Goal: Task Accomplishment & Management: Complete application form

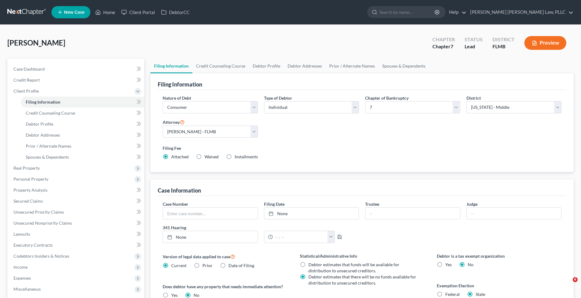
select select "1"
select select "0"
select select "15"
select select "0"
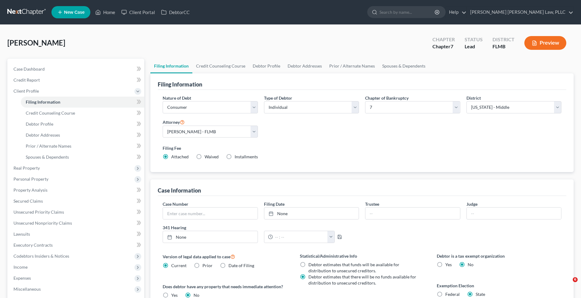
select select "9"
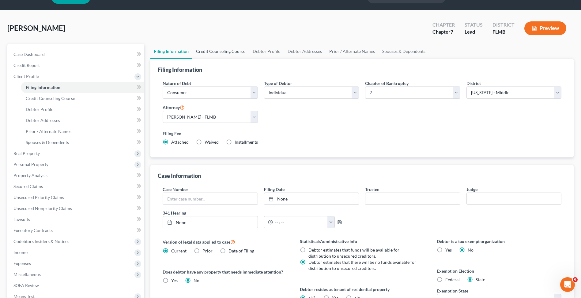
click at [234, 55] on link "Credit Counseling Course" at bounding box center [220, 51] width 57 height 15
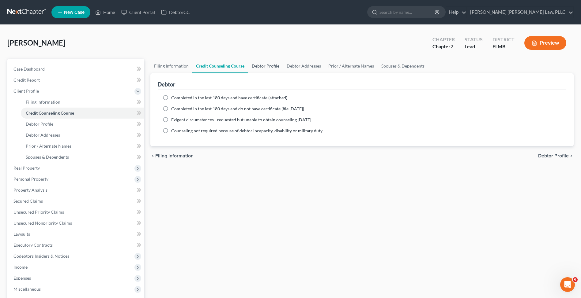
click at [256, 62] on link "Debtor Profile" at bounding box center [265, 66] width 35 height 15
select select "0"
select select "1"
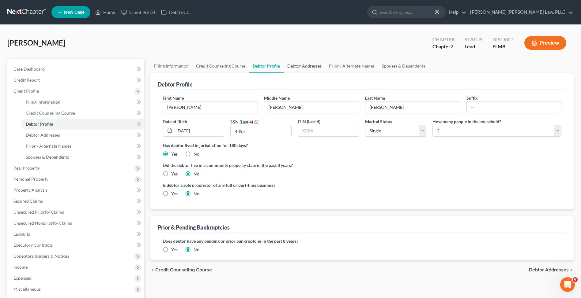
click at [305, 66] on link "Debtor Addresses" at bounding box center [304, 66] width 42 height 15
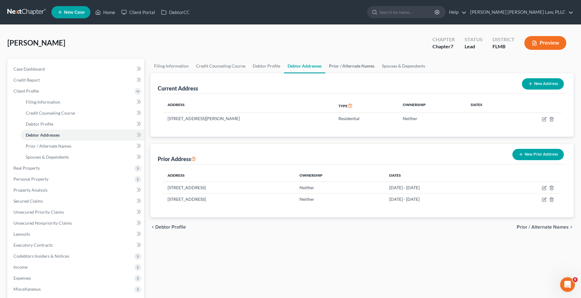
click at [345, 65] on link "Prior / Alternate Names" at bounding box center [351, 66] width 53 height 15
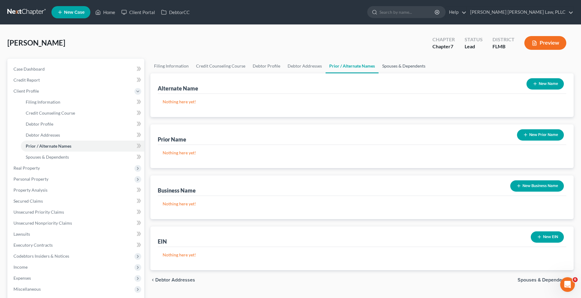
click at [409, 65] on link "Spouses & Dependents" at bounding box center [403, 66] width 50 height 15
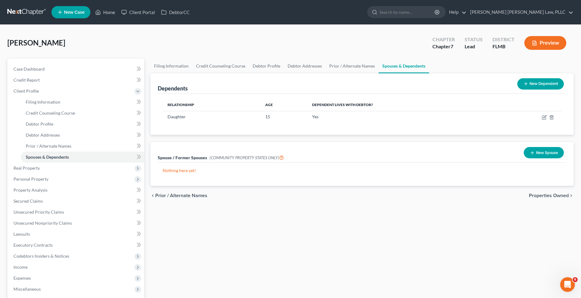
click at [539, 153] on button "New Spouse" at bounding box center [543, 152] width 40 height 11
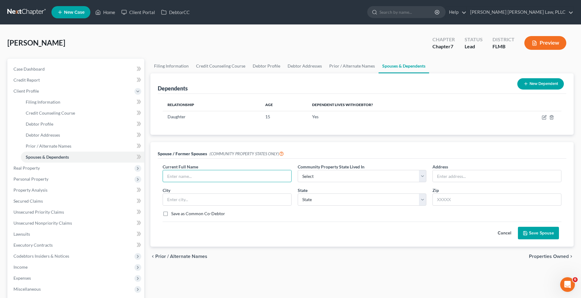
type input "V"
click at [503, 233] on button "Cancel" at bounding box center [504, 233] width 27 height 12
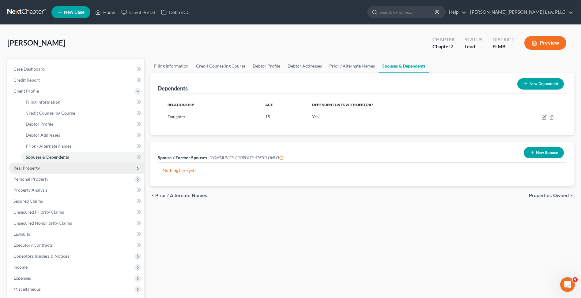
click at [70, 168] on span "Real Property" at bounding box center [77, 168] width 136 height 11
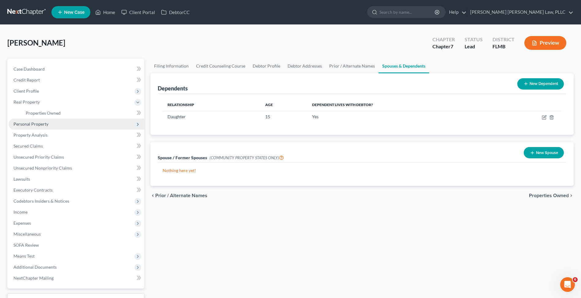
click at [42, 127] on span "Personal Property" at bounding box center [77, 124] width 136 height 11
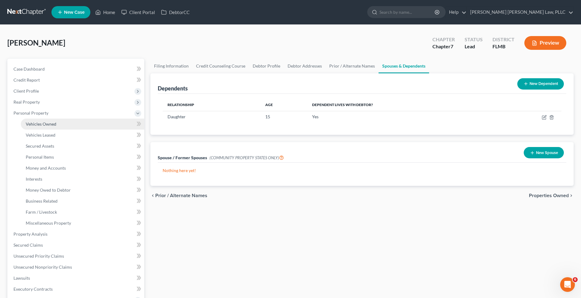
click at [42, 126] on span "Vehicles Owned" at bounding box center [41, 123] width 31 height 5
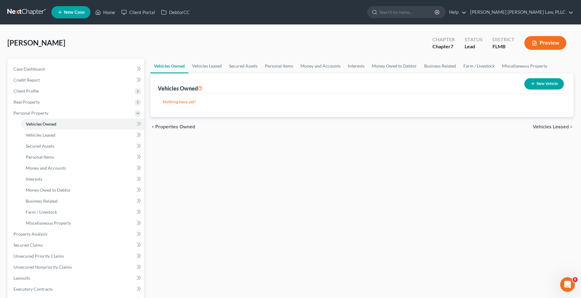
click at [20, 9] on link at bounding box center [26, 12] width 39 height 11
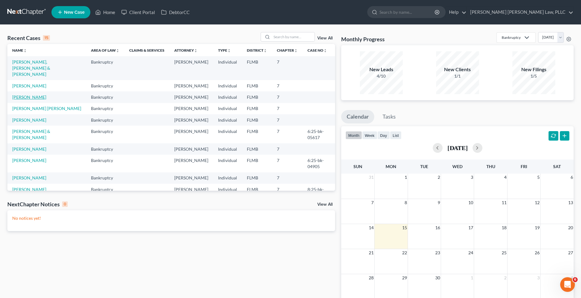
click at [35, 95] on link "[PERSON_NAME]" at bounding box center [29, 97] width 34 height 5
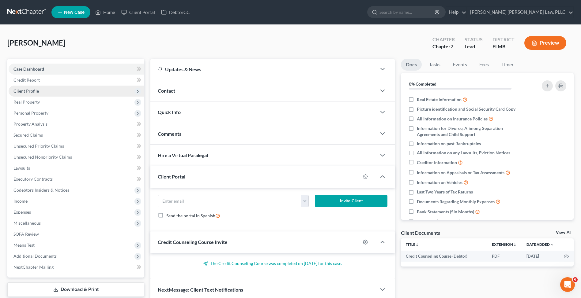
click at [73, 91] on span "Client Profile" at bounding box center [77, 91] width 136 height 11
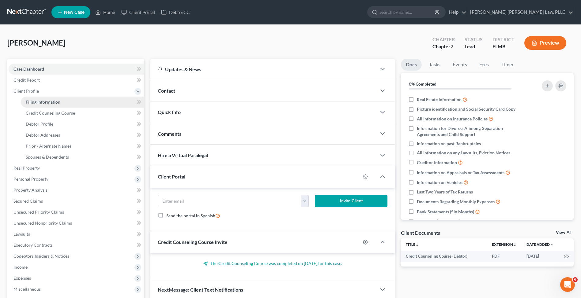
click at [74, 97] on link "Filing Information" at bounding box center [82, 102] width 123 height 11
select select "1"
select select "0"
select select "15"
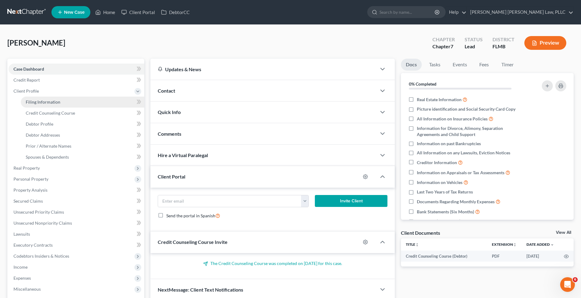
select select "9"
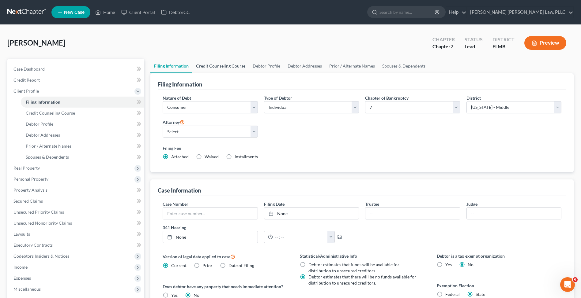
click at [235, 65] on link "Credit Counseling Course" at bounding box center [220, 66] width 57 height 15
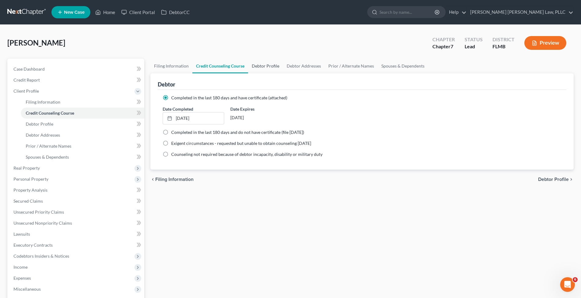
click at [274, 71] on link "Debtor Profile" at bounding box center [265, 66] width 35 height 15
select select "1"
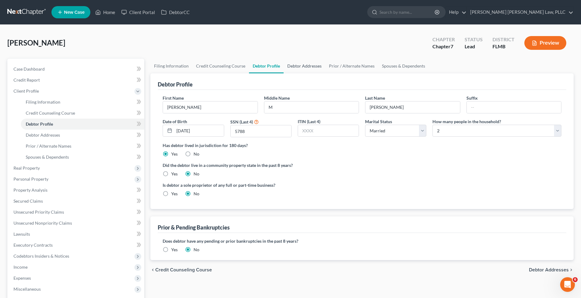
click at [300, 64] on link "Debtor Addresses" at bounding box center [304, 66] width 42 height 15
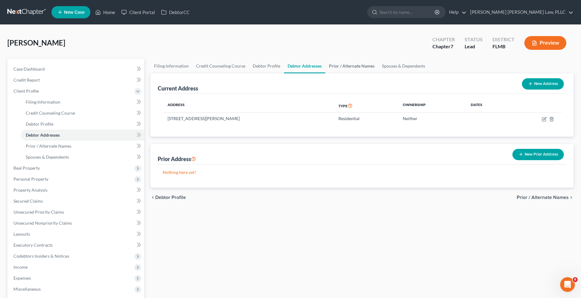
click at [327, 66] on link "Prior / Alternate Names" at bounding box center [351, 66] width 53 height 15
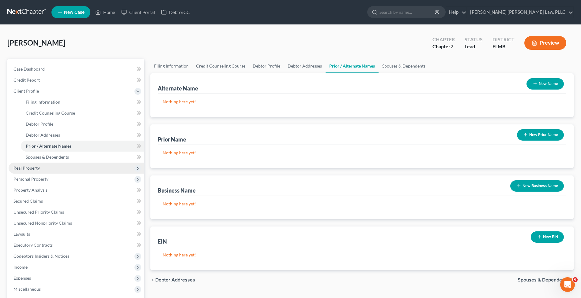
click at [40, 166] on span "Real Property" at bounding box center [77, 168] width 136 height 11
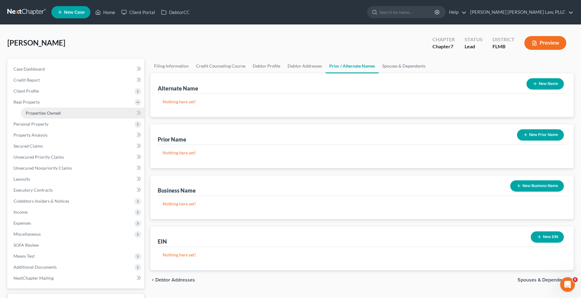
click at [52, 116] on link "Properties Owned" at bounding box center [82, 113] width 123 height 11
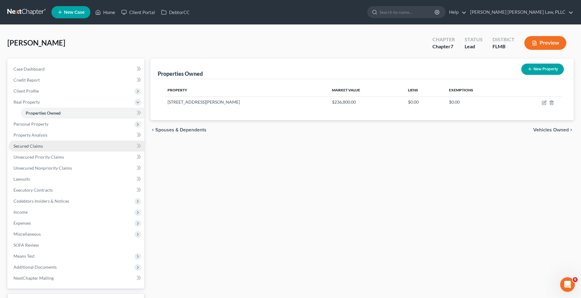
click at [66, 150] on link "Secured Claims" at bounding box center [77, 146] width 136 height 11
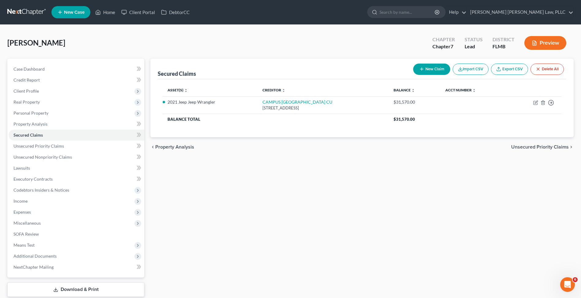
click at [439, 69] on button "New Claim" at bounding box center [431, 69] width 37 height 11
select select "0"
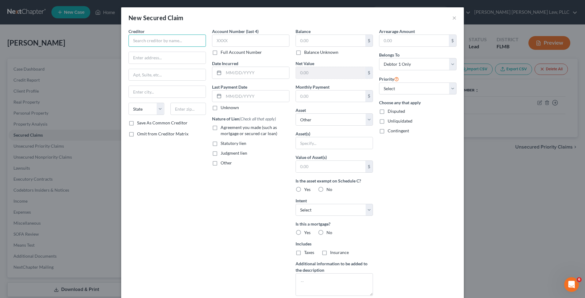
click at [140, 43] on input "text" at bounding box center [167, 41] width 77 height 12
type input "Newrez"
type input "P.O. Box 619063"
type input "34736"
type input "Groveland"
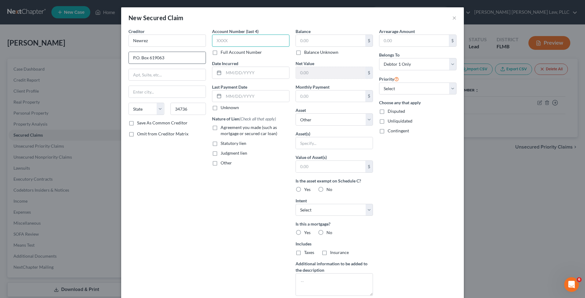
select select "9"
type input "0688"
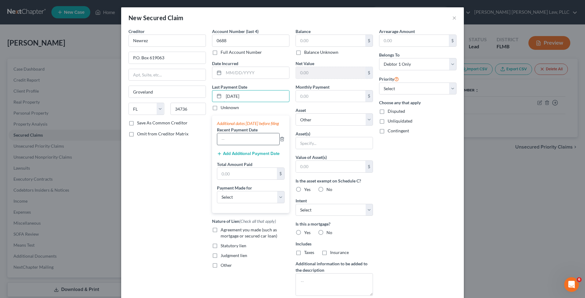
type input "09/01/2025"
click at [228, 140] on input "text" at bounding box center [248, 139] width 62 height 12
type input "09/01/2025"
click at [243, 156] on button "Add Additional Payment Date" at bounding box center [248, 153] width 63 height 5
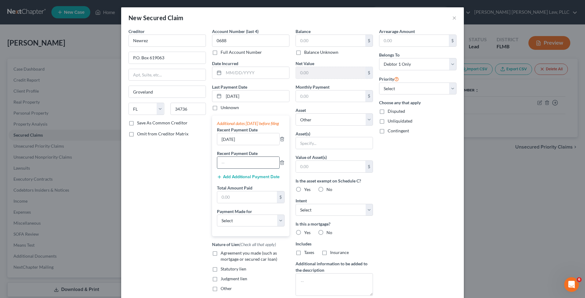
click at [232, 168] on input "text" at bounding box center [248, 163] width 62 height 12
type input "08/01/2025"
click at [231, 180] on button "Add Additional Payment Date" at bounding box center [248, 177] width 63 height 5
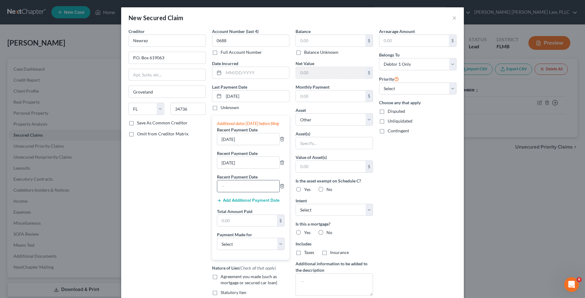
click at [234, 192] on input "text" at bounding box center [248, 187] width 62 height 12
type input "07/01/2025"
click at [239, 227] on input "text" at bounding box center [247, 221] width 60 height 12
click at [227, 227] on input "3,026.28" at bounding box center [247, 221] width 60 height 12
type input "306.28"
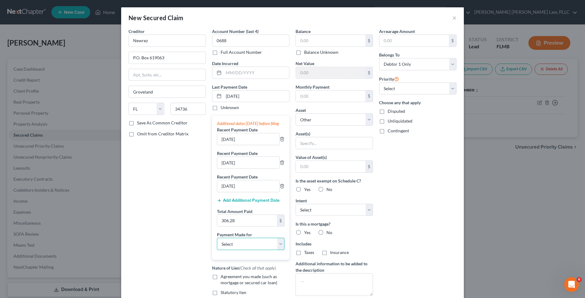
select select "3"
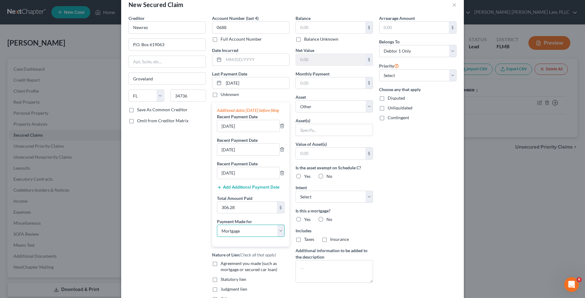
scroll to position [28, 0]
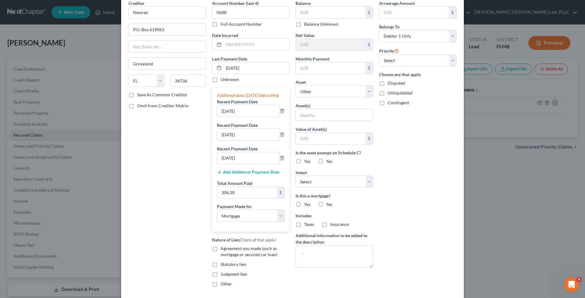
click at [221, 255] on label "Agreement you made (such as mortgage or secured car loan)" at bounding box center [255, 252] width 69 height 12
click at [223, 250] on input "Agreement you made (such as mortgage or secured car loan)" at bounding box center [225, 248] width 4 height 4
checkbox input "true"
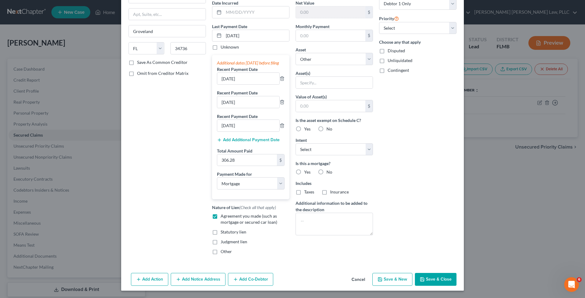
scroll to position [0, 0]
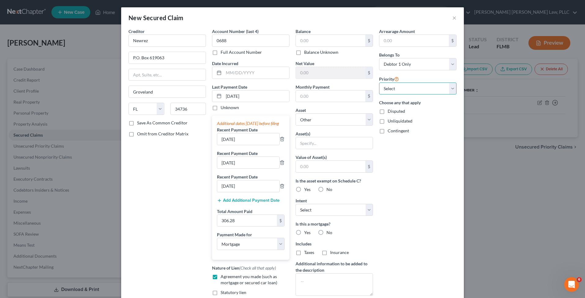
select select "0"
click at [338, 42] on input "text" at bounding box center [330, 41] width 69 height 12
type input "474,365.32"
click at [327, 91] on input "text" at bounding box center [330, 97] width 69 height 12
type input "3,086.28"
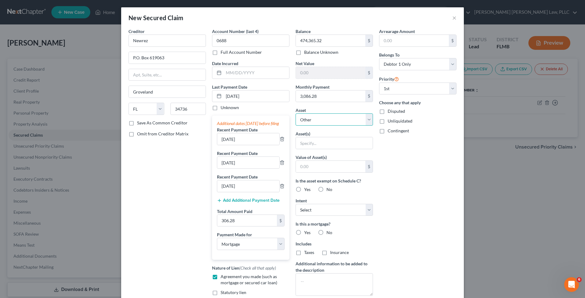
select select "2"
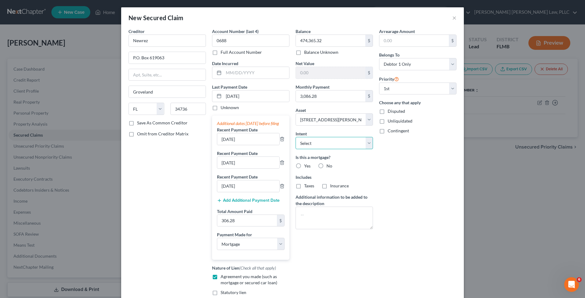
select select "2"
click at [304, 166] on span "Yes" at bounding box center [307, 165] width 6 height 5
click at [307, 166] on input "Yes" at bounding box center [309, 165] width 4 height 4
radio input "true"
click at [304, 184] on label "Taxes" at bounding box center [309, 186] width 10 height 6
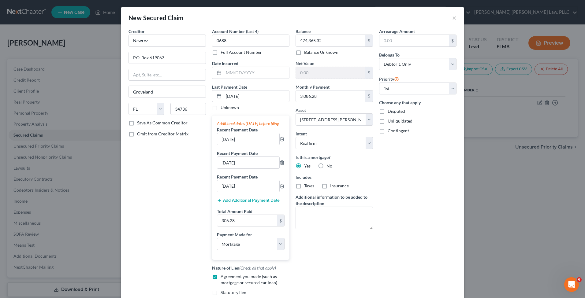
click at [307, 184] on input "Taxes" at bounding box center [309, 185] width 4 height 4
checkbox input "true"
click at [330, 186] on label "Insurance" at bounding box center [339, 186] width 19 height 6
click at [333, 186] on input "Insurance" at bounding box center [335, 185] width 4 height 4
checkbox input "true"
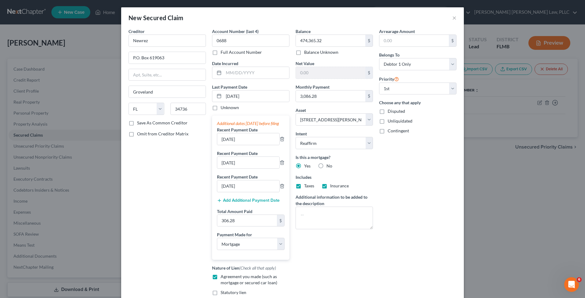
scroll to position [67, 0]
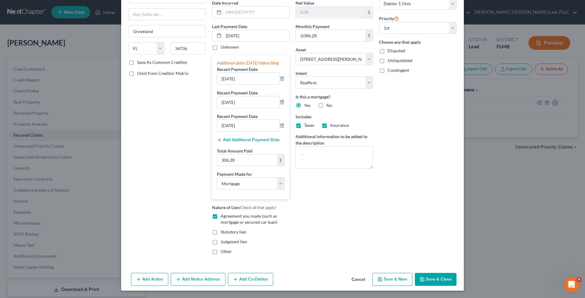
click at [429, 279] on button "Save & Close" at bounding box center [436, 279] width 42 height 13
select select
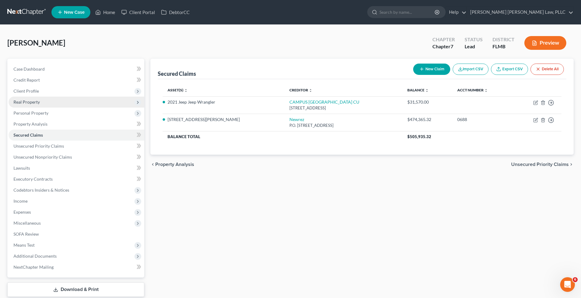
click at [70, 106] on span "Real Property" at bounding box center [77, 102] width 136 height 11
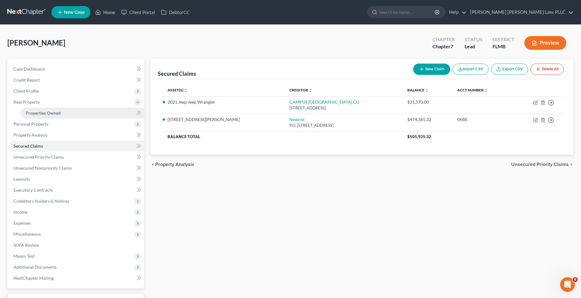
click at [91, 114] on link "Properties Owned" at bounding box center [82, 113] width 123 height 11
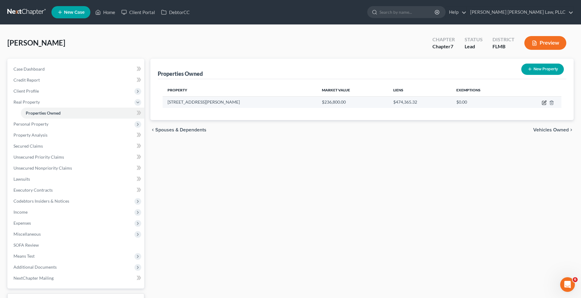
click at [545, 103] on icon "button" at bounding box center [543, 102] width 5 height 5
select select "9"
select select "0"
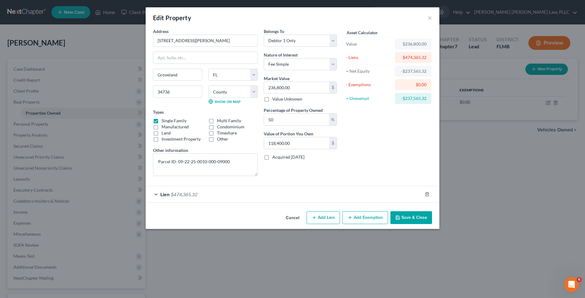
click at [376, 215] on button "Add Exemption" at bounding box center [365, 217] width 46 height 13
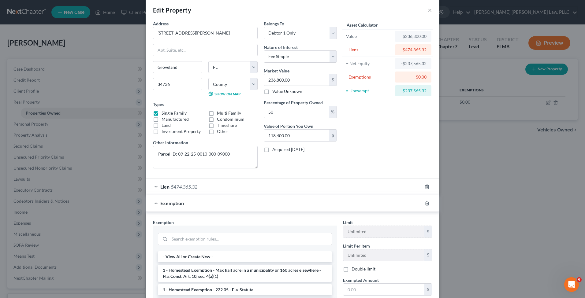
scroll to position [9, 0]
click at [244, 266] on li "1 - Homestead Exemption - Max half acre in a municipality or 160 acres elsewher…" at bounding box center [245, 272] width 174 height 17
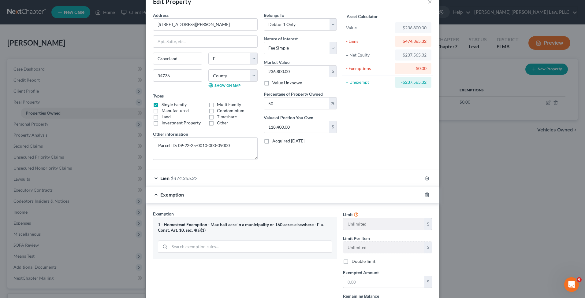
scroll to position [17, 0]
click at [359, 279] on input "text" at bounding box center [383, 281] width 81 height 12
type input "236,800"
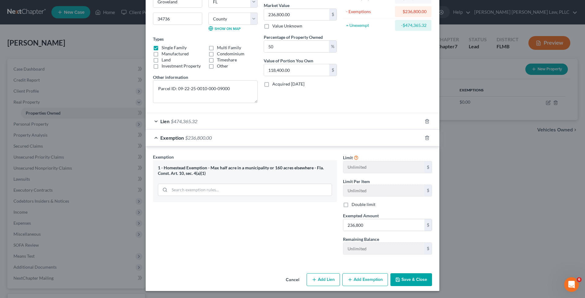
click at [402, 281] on button "Save & Close" at bounding box center [411, 280] width 42 height 13
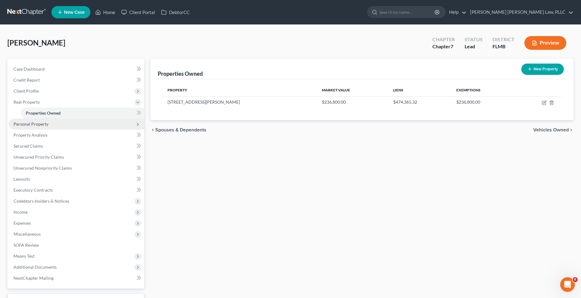
click at [78, 123] on span "Personal Property" at bounding box center [77, 124] width 136 height 11
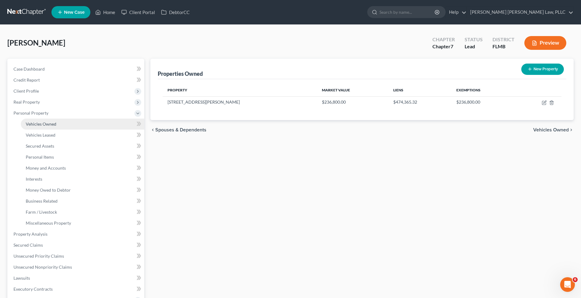
click at [79, 122] on link "Vehicles Owned" at bounding box center [82, 124] width 123 height 11
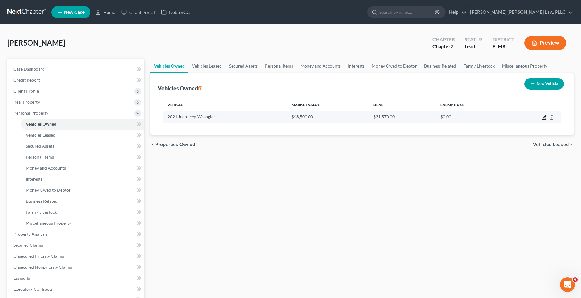
click at [543, 117] on icon "button" at bounding box center [544, 116] width 3 height 3
select select "0"
select select "5"
select select "2"
select select "3"
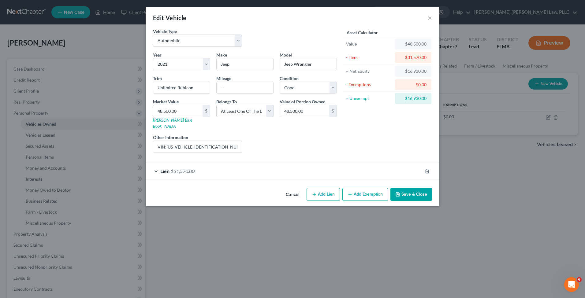
click at [361, 189] on button "Add Exemption" at bounding box center [365, 194] width 46 height 13
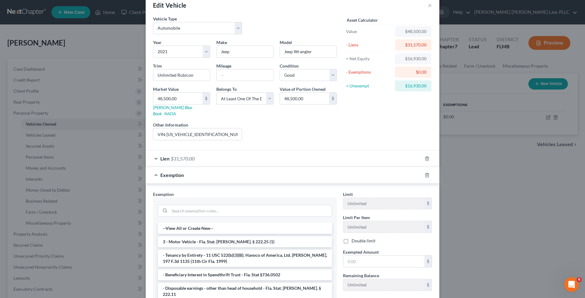
scroll to position [46, 0]
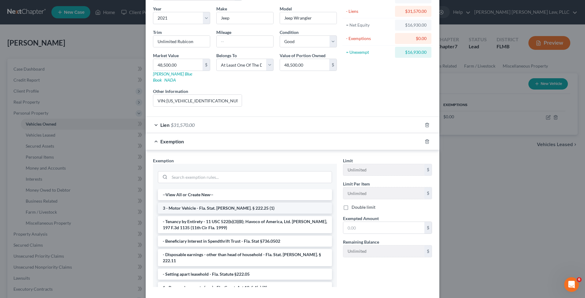
click at [284, 204] on li "3 - Motor Vehicle - Fla. Stat. Ann. § 222.25 (1)" at bounding box center [245, 208] width 174 height 11
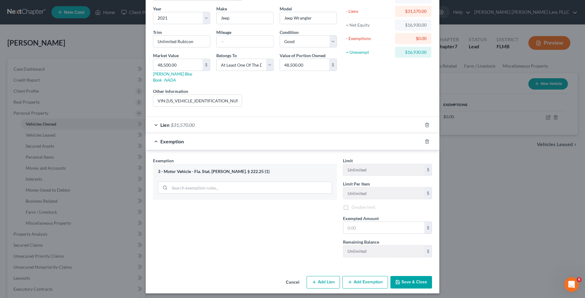
scroll to position [43, 0]
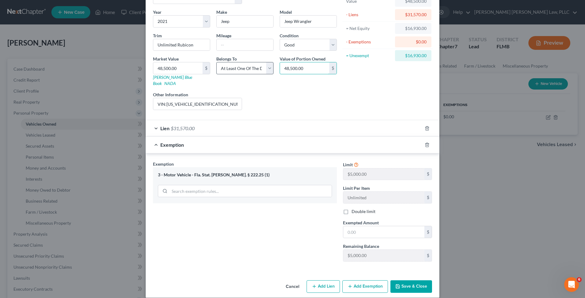
drag, startPoint x: 296, startPoint y: 70, endPoint x: 271, endPoint y: 71, distance: 24.8
click at [271, 71] on div "Year Select 2026 2025 2024 2023 2022 2021 2020 2019 2018 2017 2016 2015 2014 20…" at bounding box center [245, 62] width 190 height 106
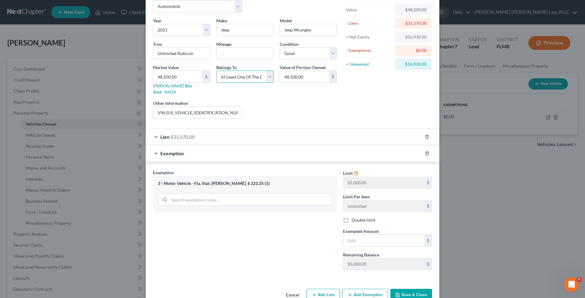
scroll to position [24, 0]
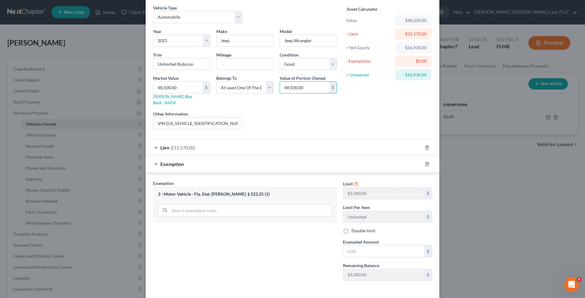
drag, startPoint x: 287, startPoint y: 87, endPoint x: 275, endPoint y: 88, distance: 12.9
click at [277, 88] on div "Value of Portion Owned 48,500.00 $" at bounding box center [308, 90] width 63 height 31
type input "24,250"
click at [357, 105] on div "Asset Calculator Value $48,500.00 - Liens $31,570.00 = Net Equity $16,930.00 - …" at bounding box center [387, 70] width 95 height 130
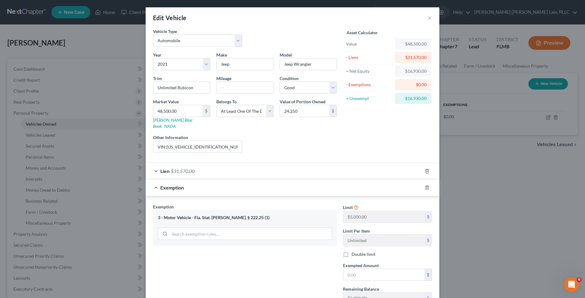
scroll to position [44, 0]
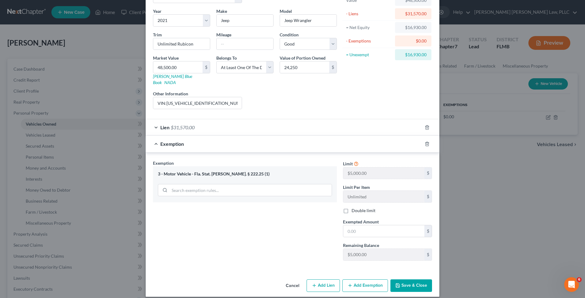
click at [422, 282] on button "Save & Close" at bounding box center [411, 286] width 42 height 13
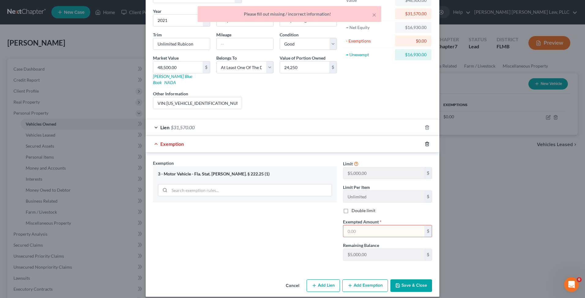
click at [427, 142] on icon "button" at bounding box center [427, 144] width 5 height 5
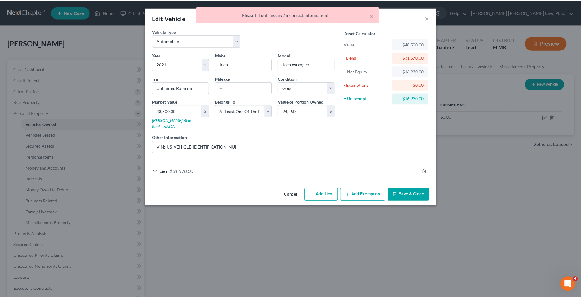
scroll to position [0, 0]
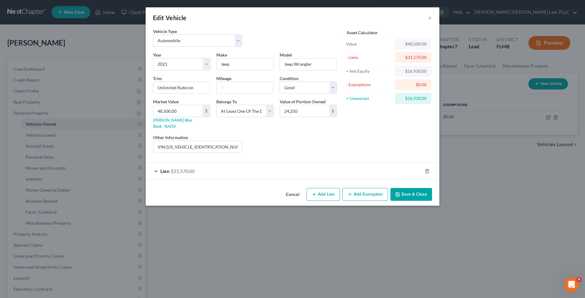
click at [409, 192] on button "Save & Close" at bounding box center [411, 194] width 42 height 13
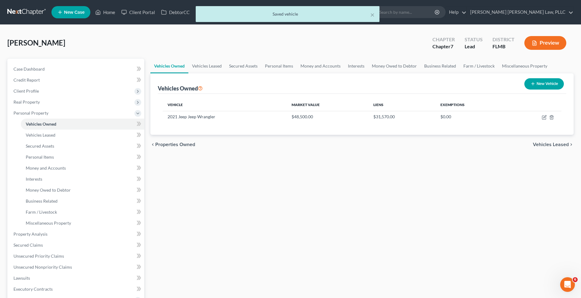
click at [408, 191] on div "Vehicles Owned Vehicles Leased Secured Assets Personal Items Money and Accounts…" at bounding box center [361, 241] width 429 height 364
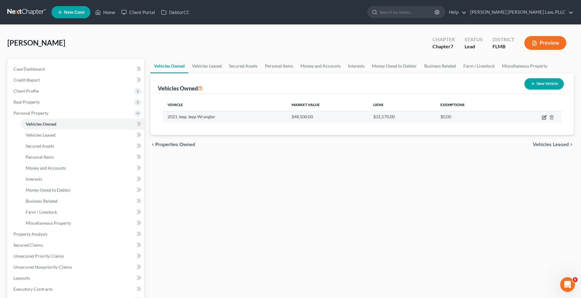
click at [542, 118] on icon "button" at bounding box center [544, 118] width 4 height 4
select select "0"
select select "5"
select select "2"
select select "3"
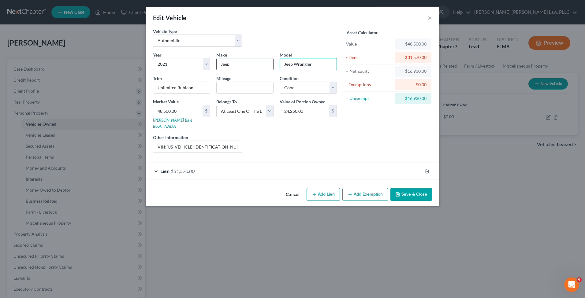
drag, startPoint x: 296, startPoint y: 64, endPoint x: 239, endPoint y: 63, distance: 56.3
click at [239, 63] on div "Year Select 2026 2025 2024 2023 2022 2021 2020 2019 2018 2017 2016 2015 2014 20…" at bounding box center [245, 105] width 190 height 106
type input "Wrangler"
click at [362, 122] on div "Asset Calculator Value $48,500.00 - Liens $31,570.00 = Net Equity $16,930.00 - …" at bounding box center [387, 93] width 95 height 130
drag, startPoint x: 425, startPoint y: 185, endPoint x: 427, endPoint y: 176, distance: 9.4
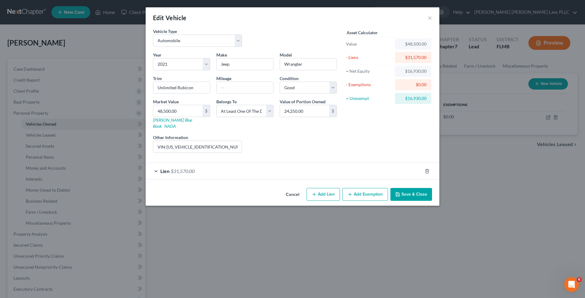
click at [425, 188] on button "Save & Close" at bounding box center [411, 194] width 42 height 13
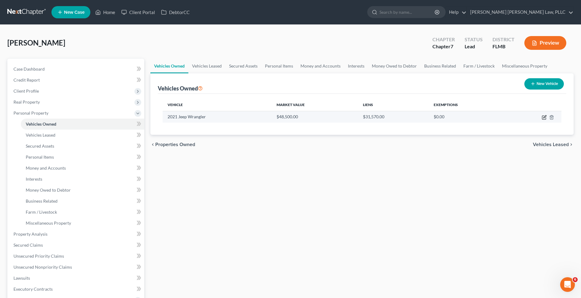
click at [542, 116] on icon "button" at bounding box center [544, 118] width 4 height 4
select select "0"
select select "5"
select select "2"
select select "3"
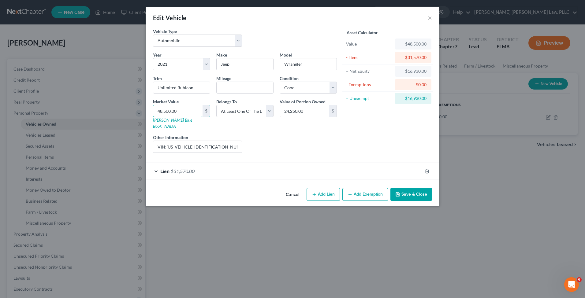
drag, startPoint x: 162, startPoint y: 110, endPoint x: 151, endPoint y: 108, distance: 11.0
click at [151, 108] on div "Market Value 48,500.00 $ Kelly Blue Book NADA" at bounding box center [181, 114] width 63 height 31
type input "2,500.00"
type input "25,500.00"
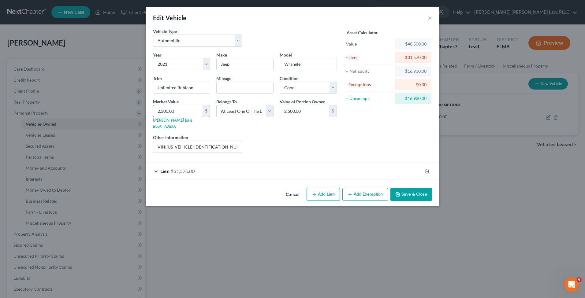
type input "25,500.00"
click at [409, 188] on button "Save & Close" at bounding box center [411, 194] width 42 height 13
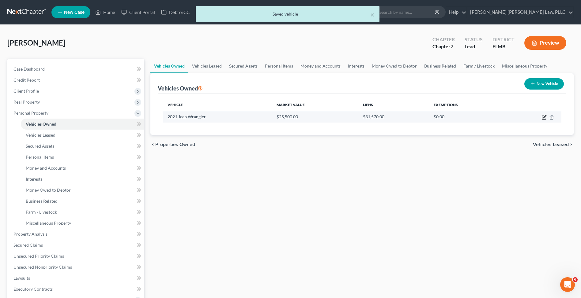
click at [544, 116] on icon "button" at bounding box center [543, 117] width 5 height 5
select select "0"
select select "5"
select select "2"
select select "3"
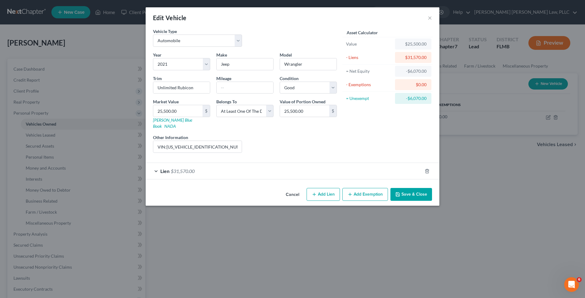
click at [428, 17] on button "×" at bounding box center [430, 17] width 4 height 7
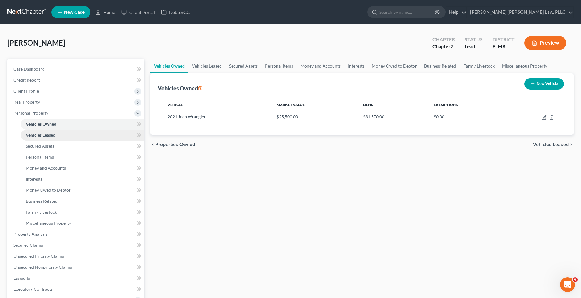
click at [73, 136] on link "Vehicles Leased" at bounding box center [82, 135] width 123 height 11
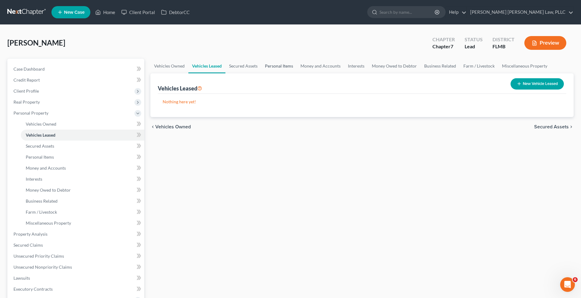
click at [279, 64] on link "Personal Items" at bounding box center [278, 66] width 35 height 15
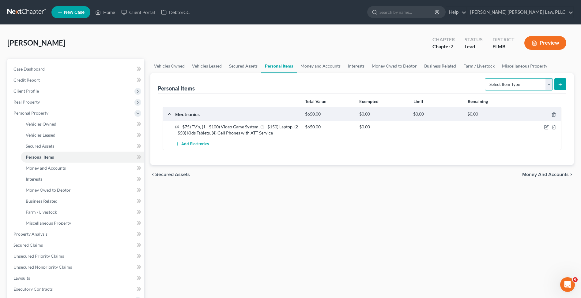
select select "clothing"
click at [564, 84] on button "submit" at bounding box center [560, 84] width 12 height 12
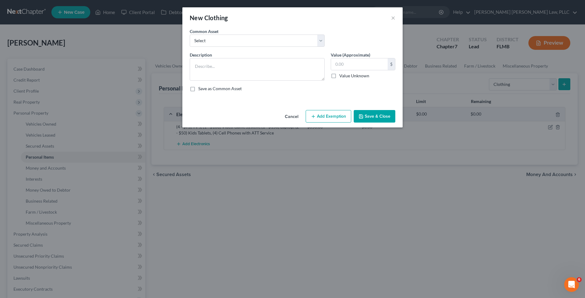
click at [387, 115] on button "Save & Close" at bounding box center [375, 116] width 42 height 13
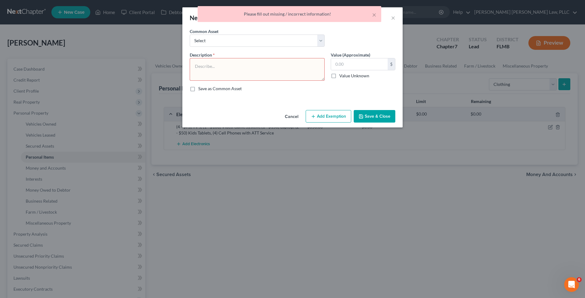
click at [251, 72] on textarea at bounding box center [257, 69] width 135 height 23
click at [241, 49] on div "Common Asset Select Shirts, Pants, and Shoes" at bounding box center [293, 40] width 212 height 24
select select "0"
type textarea "Shirts, Pants, and Shoes"
type input "150.00"
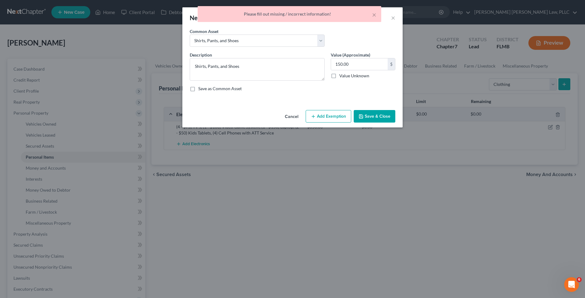
click at [378, 117] on button "Save & Close" at bounding box center [375, 116] width 42 height 13
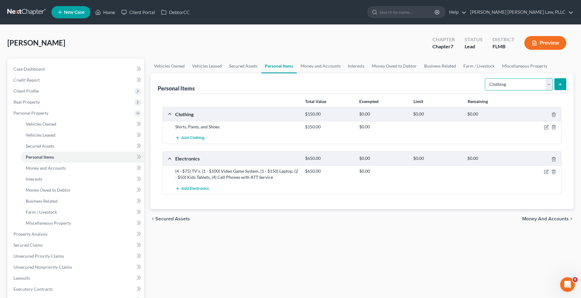
select select "electronics"
click at [561, 87] on icon "submit" at bounding box center [559, 84] width 5 height 5
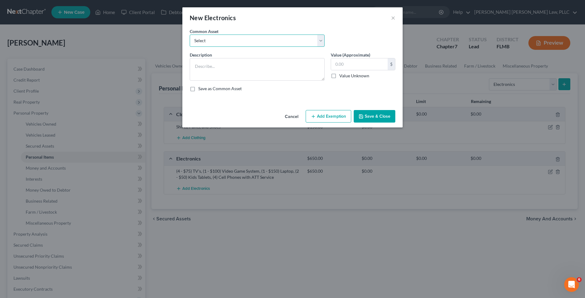
select select "0"
type textarea "(4 - $75) TV's, (1 - $100) Video Game System, (1 - $150) Laptop, (2 - $50) Kids…"
type input "650.00"
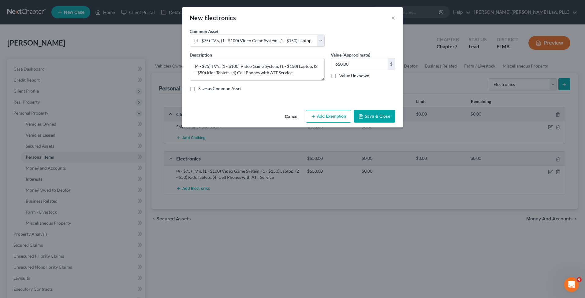
click at [297, 113] on button "Cancel" at bounding box center [291, 117] width 23 height 12
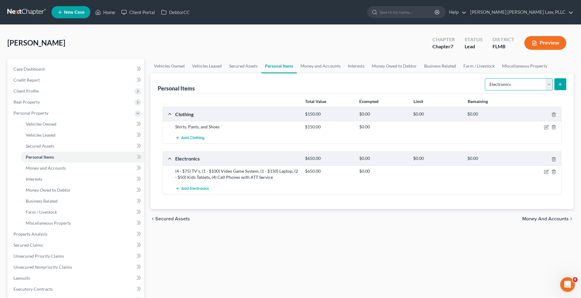
select select "household_goods"
click at [561, 85] on icon "submit" at bounding box center [559, 84] width 5 height 5
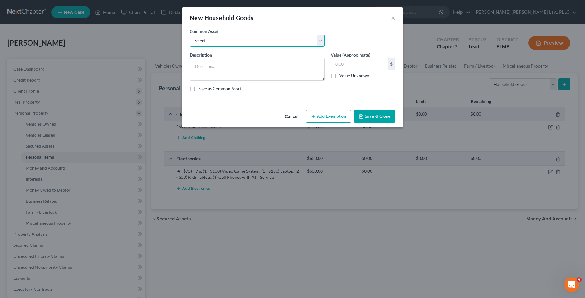
select select "0"
type textarea "(3 ) Sofas, (1) TV Stand, (1 ) Dresser, (1 ) Computer Desk, (3) Beds, (2) Night…"
type input "250.00"
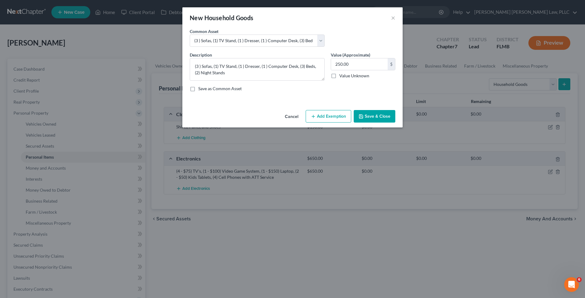
click at [378, 115] on button "Save & Close" at bounding box center [375, 116] width 42 height 13
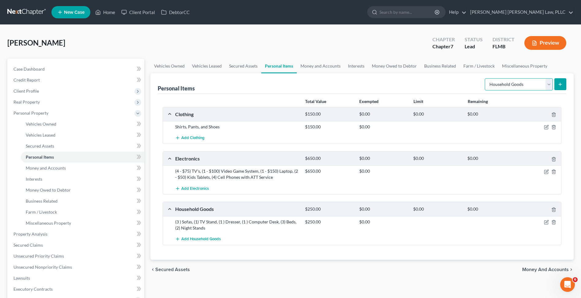
select select "jewelry"
click at [559, 87] on button "submit" at bounding box center [560, 84] width 12 height 12
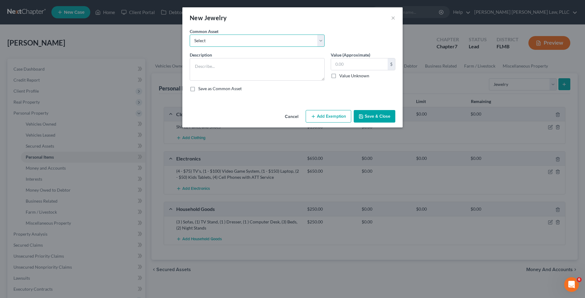
select select "1"
type textarea "Wedding Bands (Couple/Non Pure Gold)"
type input "150.00"
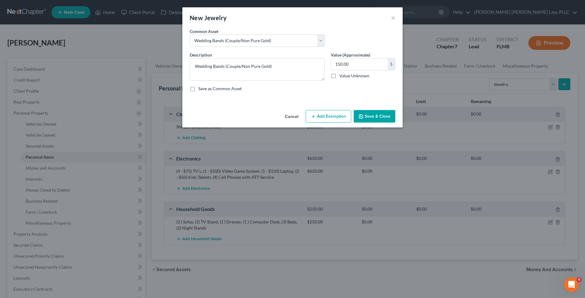
click at [377, 114] on button "Save & Close" at bounding box center [375, 116] width 42 height 13
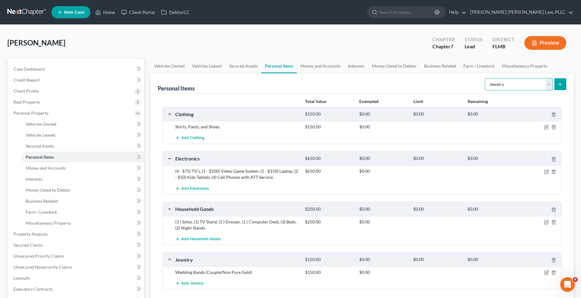
scroll to position [147, 0]
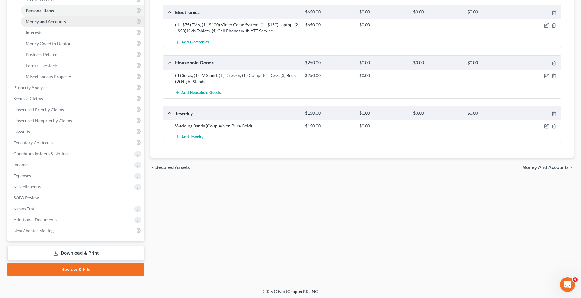
click at [98, 24] on link "Money and Accounts" at bounding box center [82, 21] width 123 height 11
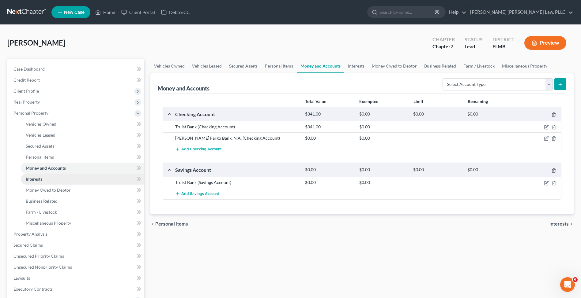
click at [45, 179] on link "Interests" at bounding box center [82, 179] width 123 height 11
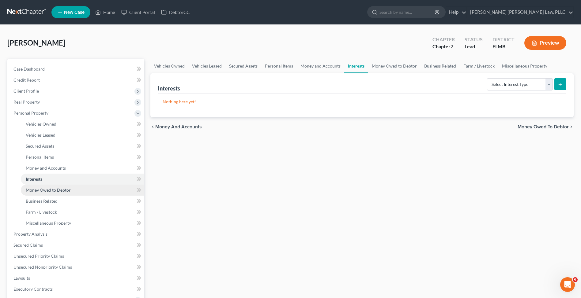
click at [49, 191] on span "Money Owed to Debtor" at bounding box center [48, 190] width 45 height 5
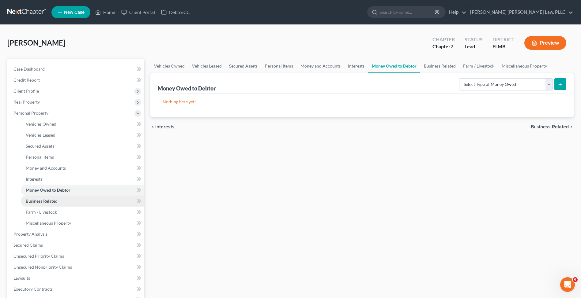
click at [48, 199] on span "Business Related" at bounding box center [42, 201] width 32 height 5
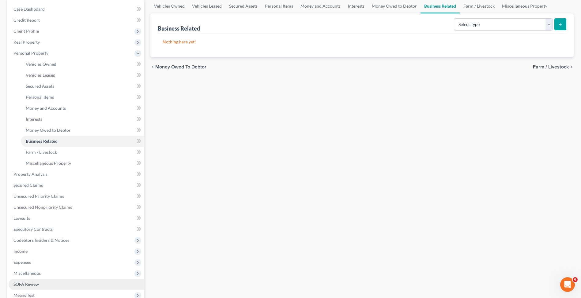
scroll to position [128, 0]
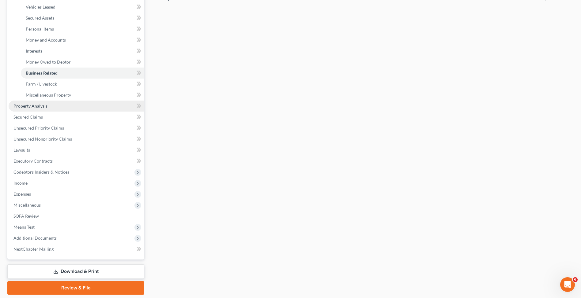
click at [32, 109] on link "Property Analysis" at bounding box center [77, 106] width 136 height 11
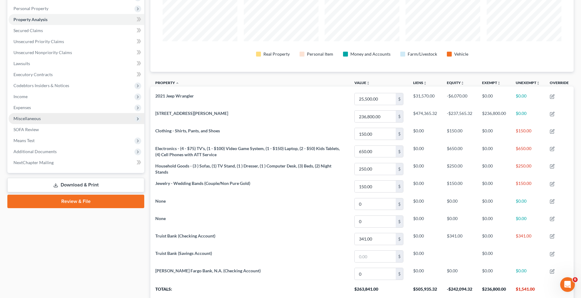
scroll to position [95, 0]
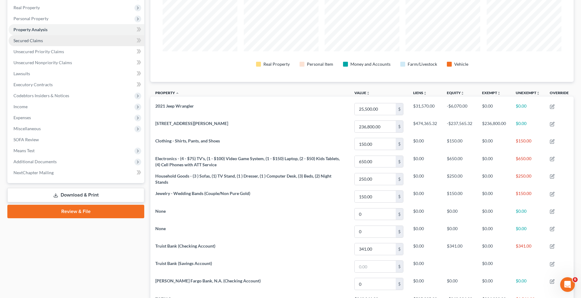
click at [55, 40] on link "Secured Claims" at bounding box center [77, 40] width 136 height 11
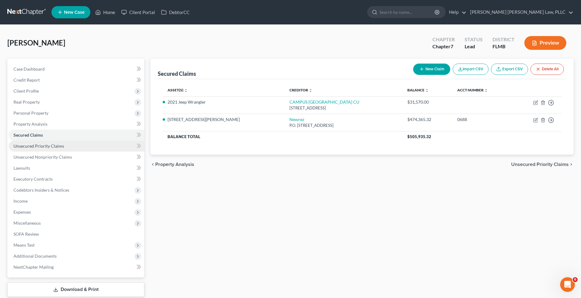
click at [64, 144] on link "Unsecured Priority Claims" at bounding box center [77, 146] width 136 height 11
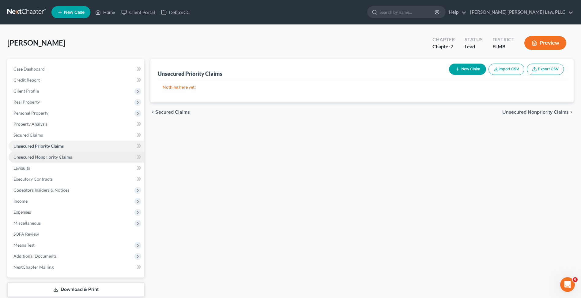
click at [59, 158] on span "Unsecured Nonpriority Claims" at bounding box center [42, 157] width 58 height 5
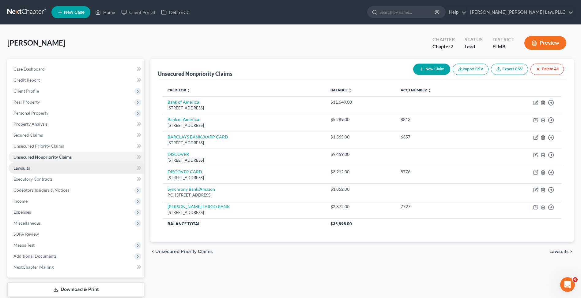
click at [60, 169] on link "Lawsuits" at bounding box center [77, 168] width 136 height 11
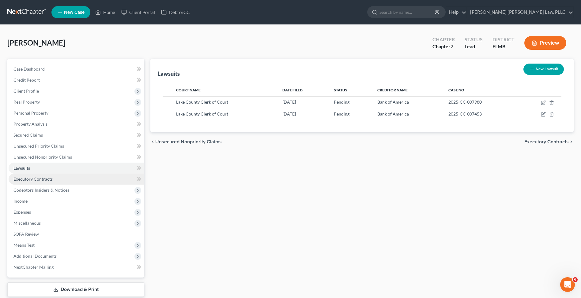
click at [64, 179] on link "Executory Contracts" at bounding box center [77, 179] width 136 height 11
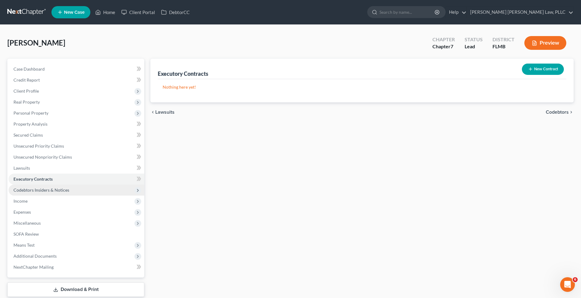
click at [69, 189] on span "Codebtors Insiders & Notices" at bounding box center [77, 190] width 136 height 11
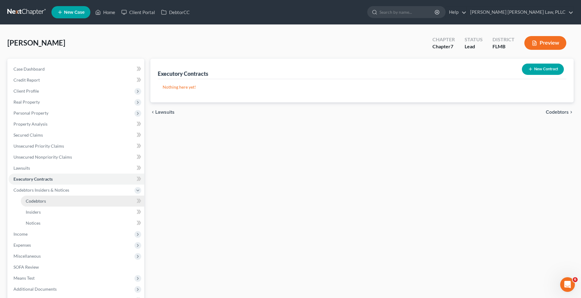
click at [73, 198] on link "Codebtors" at bounding box center [82, 201] width 123 height 11
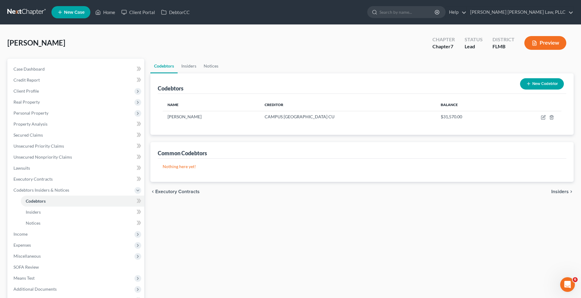
click at [530, 80] on button "New Codebtor" at bounding box center [542, 83] width 44 height 11
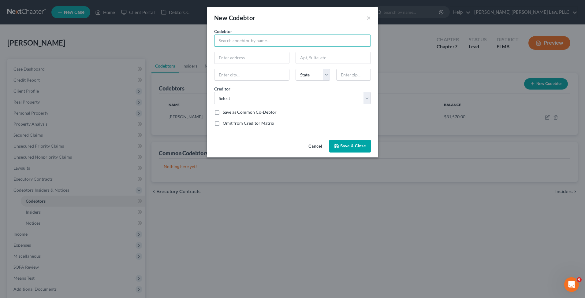
click at [233, 39] on input "text" at bounding box center [292, 41] width 157 height 12
type input "Calvin E Richardson"
click at [371, 15] on button "×" at bounding box center [369, 17] width 4 height 7
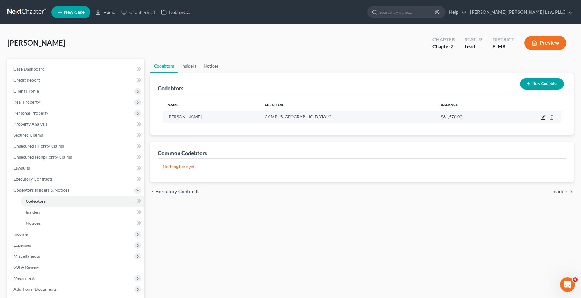
click at [543, 118] on icon "button" at bounding box center [542, 117] width 5 height 5
select select "9"
select select "8"
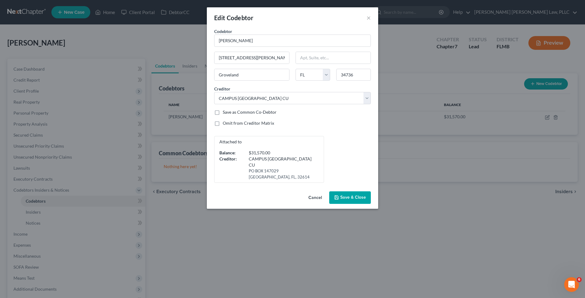
click at [242, 112] on label "Save as Common Co-Debtor" at bounding box center [250, 112] width 54 height 6
click at [229, 112] on input "Save as Common Co-Debtor" at bounding box center [227, 111] width 4 height 4
checkbox input "true"
click at [357, 195] on span "Save & Close" at bounding box center [353, 197] width 26 height 5
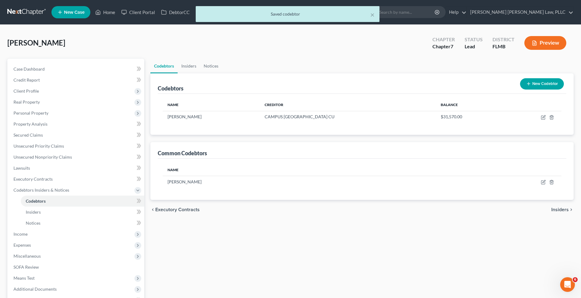
click at [543, 87] on button "New Codebtor" at bounding box center [542, 83] width 44 height 11
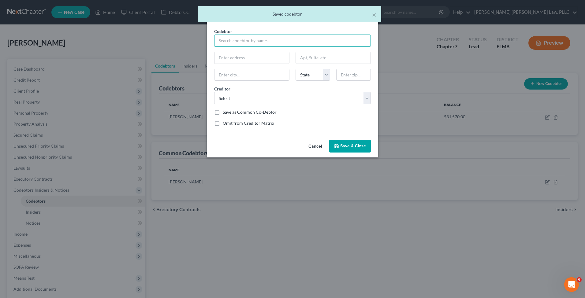
click at [227, 45] on input "text" at bounding box center [292, 41] width 157 height 12
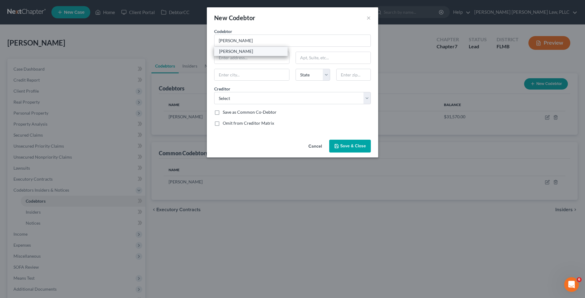
click at [231, 53] on div "Calvin E Richardson" at bounding box center [251, 51] width 64 height 6
type input "Calvin E Richardson"
type input "218 Tres Reyes LN"
type input "Groveland"
select select "9"
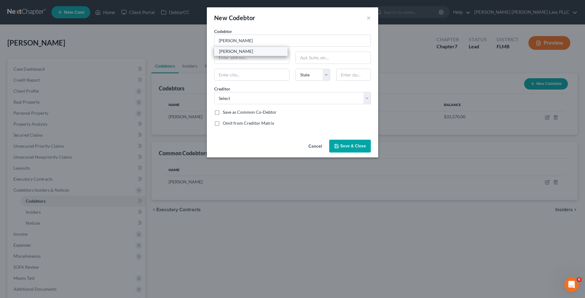
type input "34736"
select select "9"
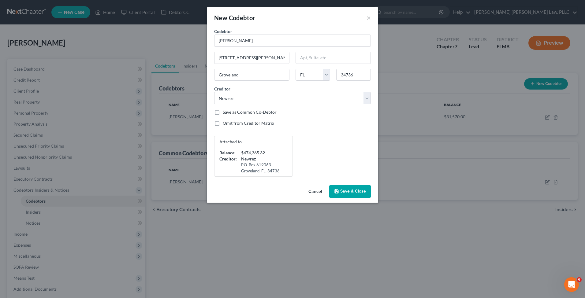
click at [364, 191] on span "Save & Close" at bounding box center [353, 191] width 26 height 5
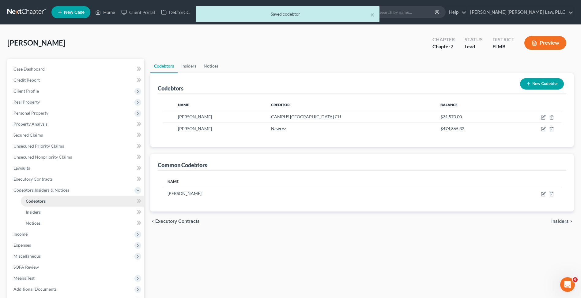
scroll to position [7, 0]
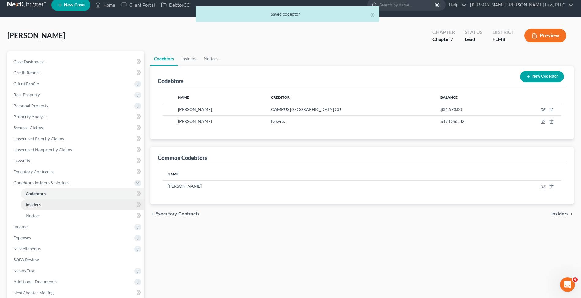
click at [46, 202] on link "Insiders" at bounding box center [82, 205] width 123 height 11
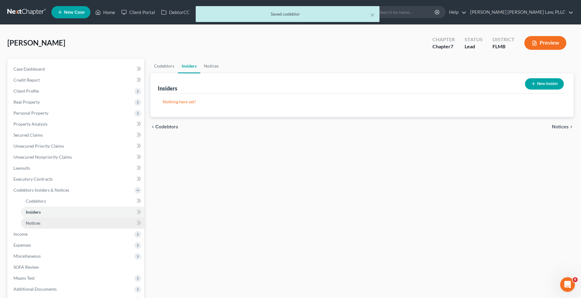
click at [54, 225] on link "Notices" at bounding box center [82, 223] width 123 height 11
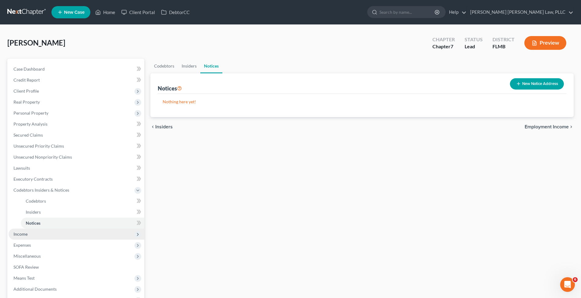
click at [54, 233] on span "Income" at bounding box center [77, 234] width 136 height 11
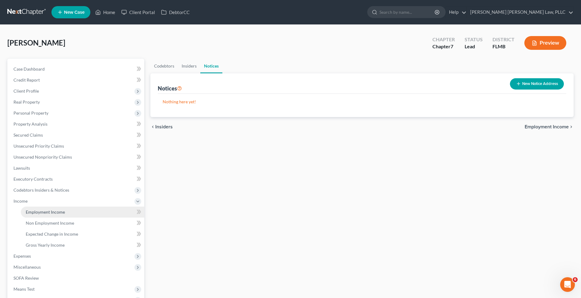
click at [54, 215] on link "Employment Income" at bounding box center [82, 212] width 123 height 11
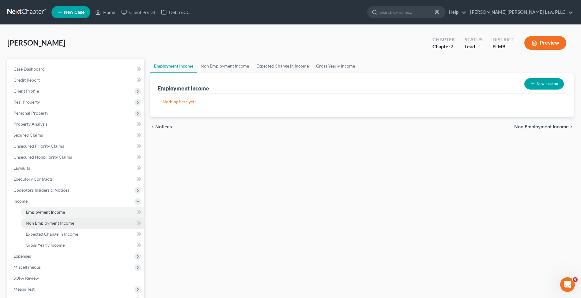
click at [60, 226] on link "Non Employment Income" at bounding box center [82, 223] width 123 height 11
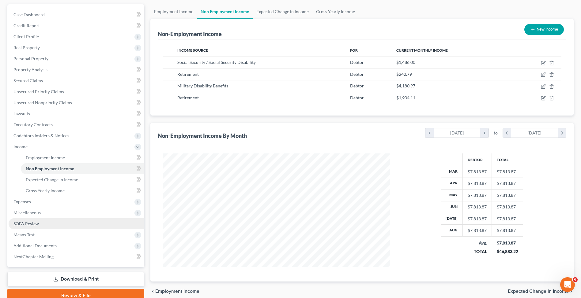
scroll to position [114, 239]
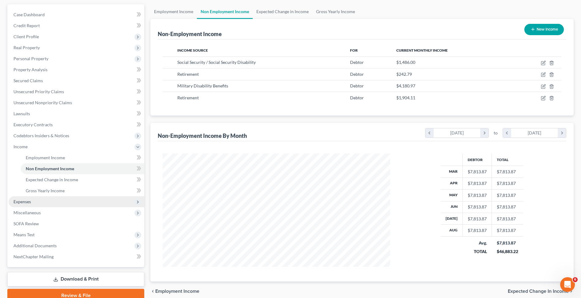
click at [63, 203] on span "Expenses" at bounding box center [77, 201] width 136 height 11
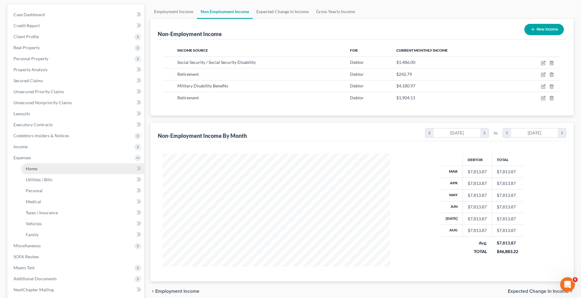
click at [55, 172] on link "Home" at bounding box center [82, 168] width 123 height 11
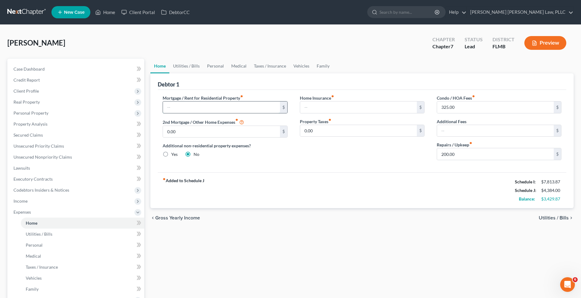
click at [227, 107] on input "text" at bounding box center [221, 108] width 117 height 12
type input "3,086.28"
drag, startPoint x: 444, startPoint y: 155, endPoint x: 431, endPoint y: 153, distance: 13.9
click at [431, 153] on div "Condo / HOA Fees fiber_manual_record 325.00 $ Additional Fees $ Repairs / Upkee…" at bounding box center [498, 130] width 137 height 70
type input "300.00"
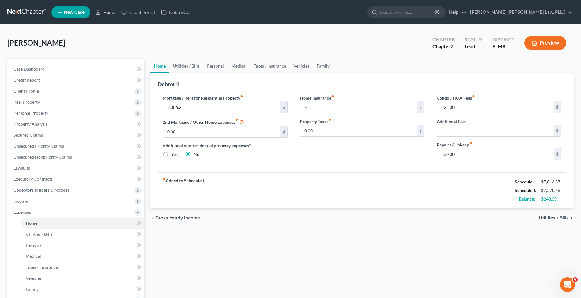
click at [402, 179] on div "fiber_manual_record Added to Schedule J Schedule I: $7,813.87 Schedule J: $7,57…" at bounding box center [362, 191] width 408 height 36
click at [177, 66] on link "Utilities / Bills" at bounding box center [186, 66] width 34 height 15
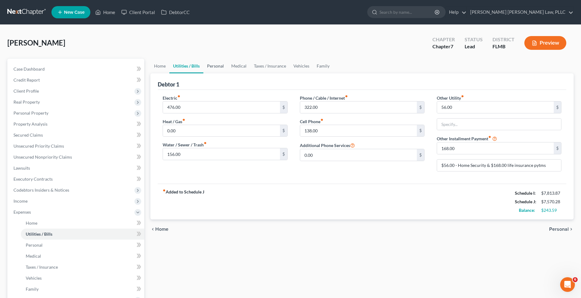
click at [217, 68] on link "Personal" at bounding box center [215, 66] width 24 height 15
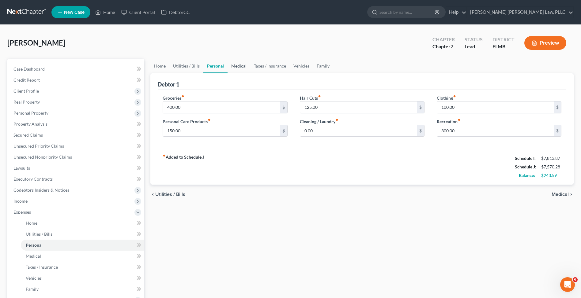
click at [229, 66] on link "Medical" at bounding box center [238, 66] width 23 height 15
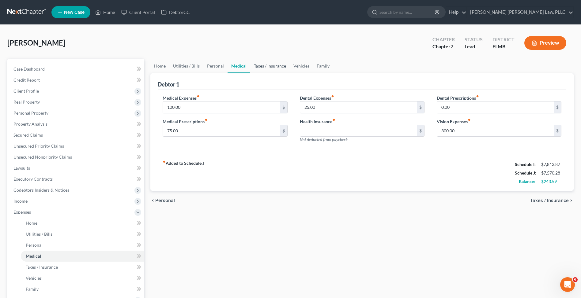
click at [250, 69] on link "Taxes / Insurance" at bounding box center [269, 66] width 39 height 15
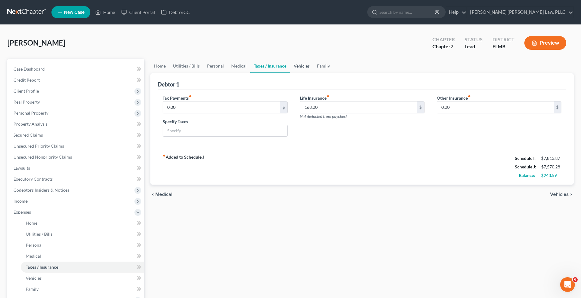
click at [297, 69] on link "Vehicles" at bounding box center [301, 66] width 23 height 15
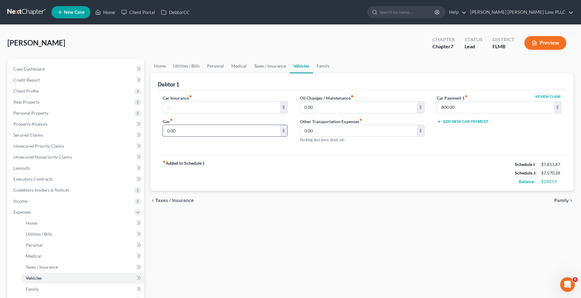
drag, startPoint x: 169, startPoint y: 131, endPoint x: 165, endPoint y: 131, distance: 4.0
click at [165, 131] on input "0.00" at bounding box center [221, 131] width 117 height 12
type input "400.00"
click at [349, 107] on input "0.00" at bounding box center [358, 108] width 117 height 12
drag, startPoint x: 307, startPoint y: 106, endPoint x: 291, endPoint y: 104, distance: 15.7
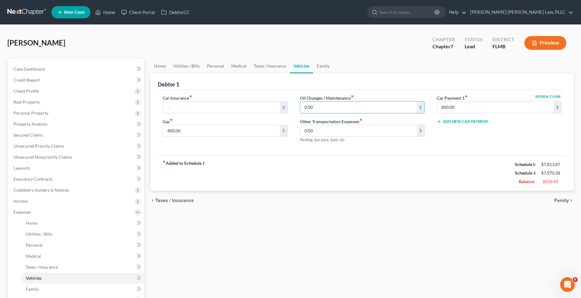
click at [291, 104] on div "Car Insurance fiber_manual_record $ Gas fiber_manual_record 400.00 $ Oil Change…" at bounding box center [361, 121] width 411 height 53
type input "20.00"
click at [338, 172] on div "fiber_manual_record Added to Schedule J Schedule I: $7,813.87 Schedule J: $7,99…" at bounding box center [362, 173] width 408 height 36
click at [175, 110] on input "text" at bounding box center [221, 108] width 117 height 12
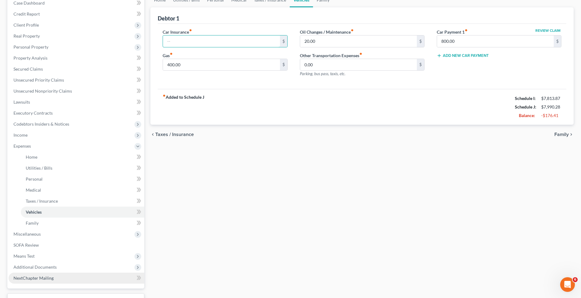
scroll to position [115, 0]
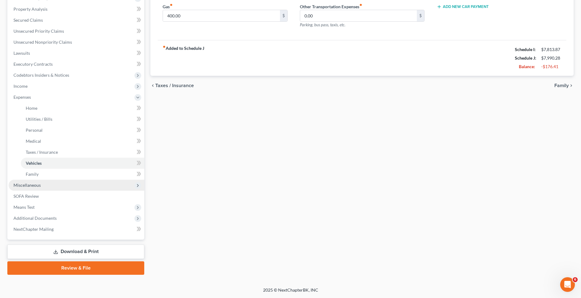
click at [38, 186] on span "Miscellaneous" at bounding box center [26, 185] width 27 height 5
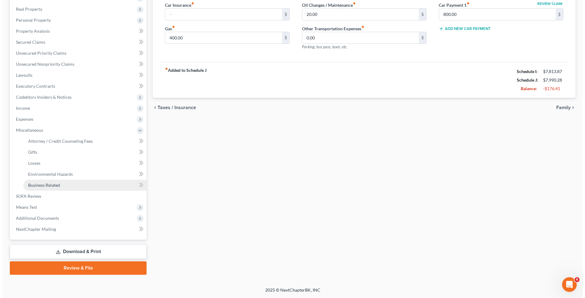
scroll to position [93, 0]
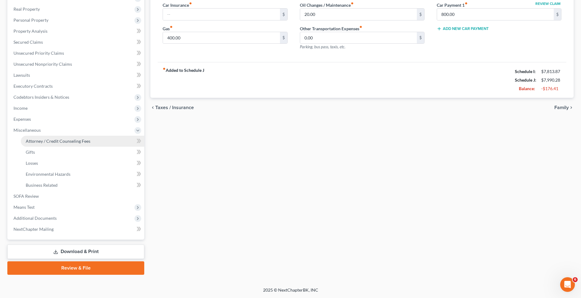
click at [46, 141] on span "Attorney / Credit Counseling Fees" at bounding box center [58, 141] width 65 height 5
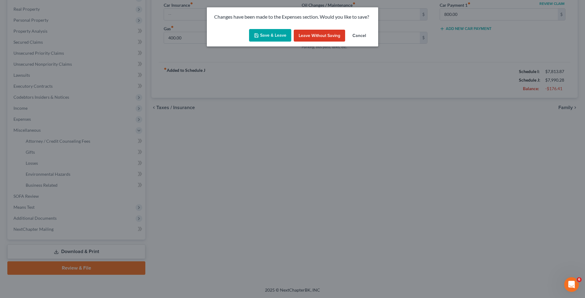
click at [270, 36] on button "Save & Leave" at bounding box center [270, 35] width 42 height 13
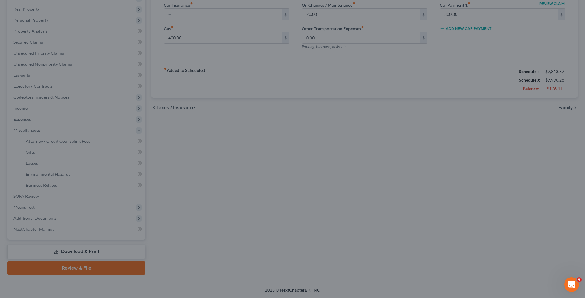
select select "0"
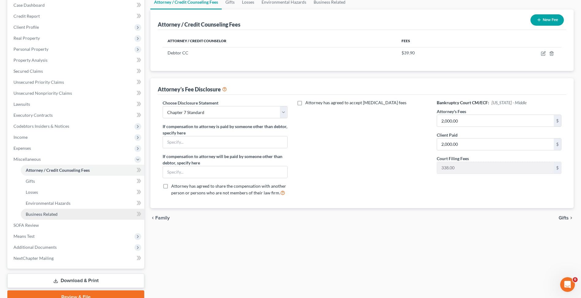
scroll to position [93, 0]
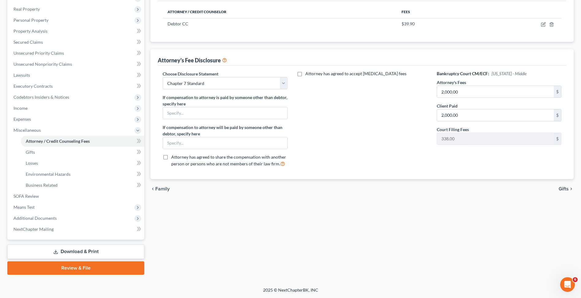
click at [323, 73] on span "Attorney has agreed to accept retainer fees" at bounding box center [355, 73] width 101 height 5
click at [312, 73] on input "Attorney has agreed to accept retainer fees" at bounding box center [310, 73] width 4 height 4
checkbox input "true"
click at [310, 94] on div "$ Hourly Fee $" at bounding box center [362, 102] width 131 height 41
click at [312, 92] on input "text" at bounding box center [358, 88] width 117 height 12
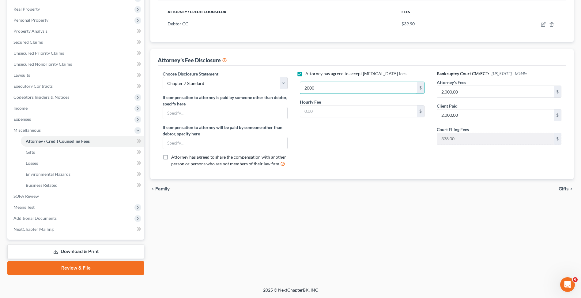
type input "2,000"
click at [394, 223] on div "Attorney / Credit Counseling Fees Gifts Losses Environmental Hazards Business R…" at bounding box center [361, 120] width 429 height 309
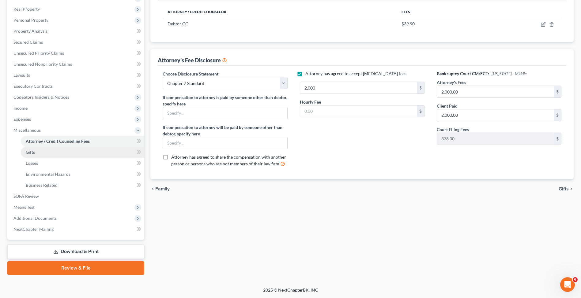
click at [42, 153] on link "Gifts" at bounding box center [82, 152] width 123 height 11
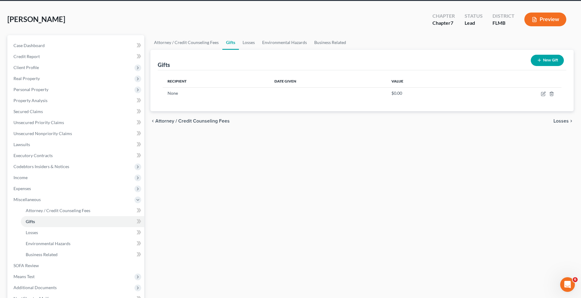
scroll to position [51, 0]
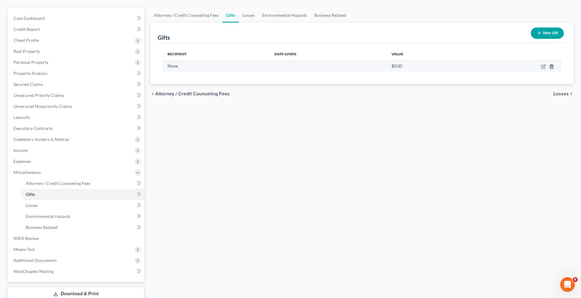
click at [553, 66] on icon "button" at bounding box center [551, 66] width 5 height 5
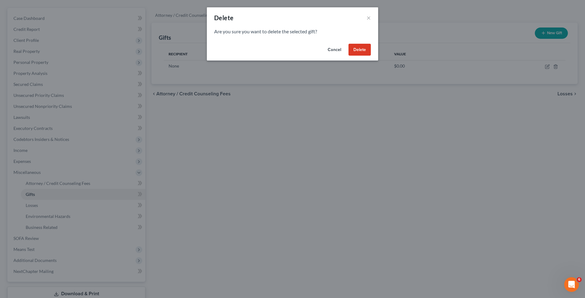
click at [363, 47] on button "Delete" at bounding box center [360, 50] width 22 height 12
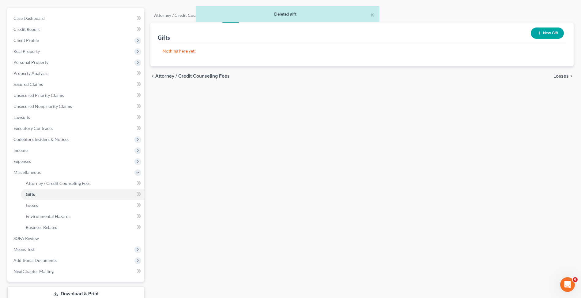
scroll to position [39, 0]
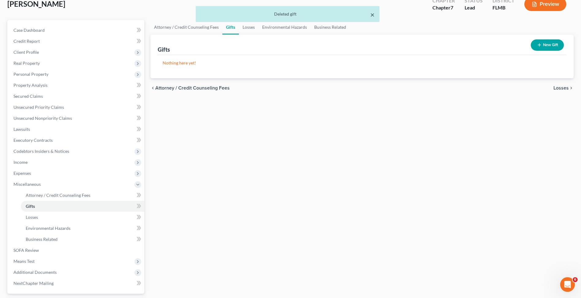
click at [371, 16] on button "×" at bounding box center [372, 14] width 4 height 7
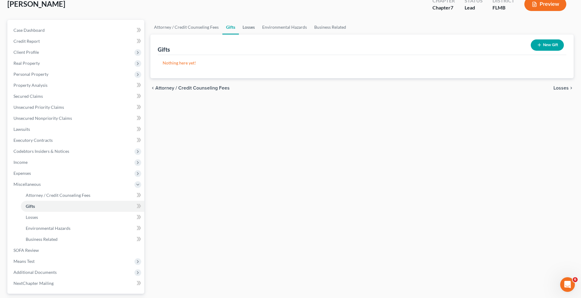
click at [253, 28] on link "Losses" at bounding box center [249, 27] width 20 height 15
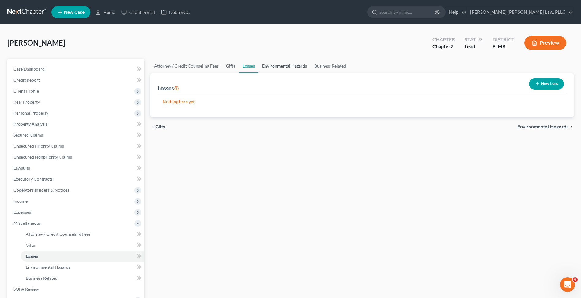
click at [272, 66] on link "Environmental Hazards" at bounding box center [284, 66] width 52 height 15
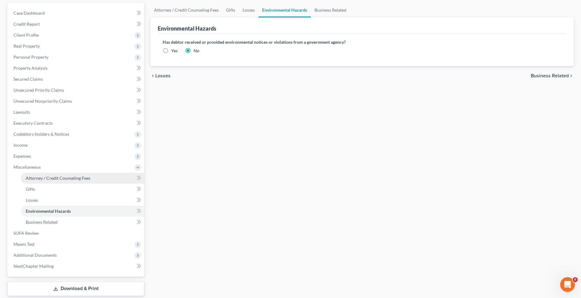
scroll to position [93, 0]
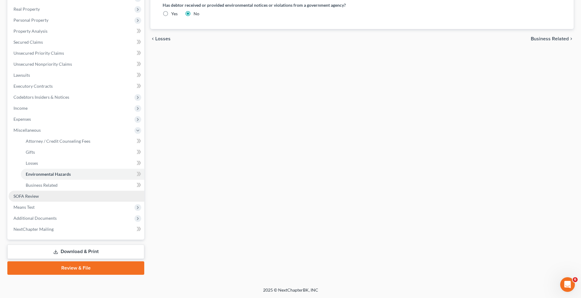
click at [57, 194] on link "SOFA Review" at bounding box center [77, 196] width 136 height 11
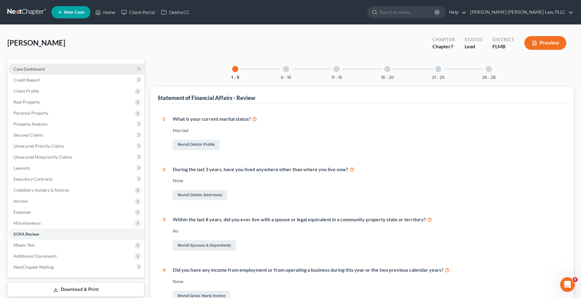
click at [56, 67] on link "Case Dashboard" at bounding box center [77, 69] width 136 height 11
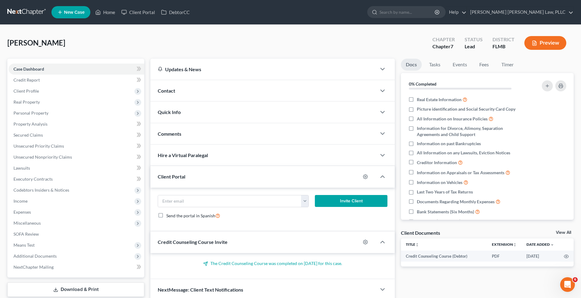
click at [24, 9] on link at bounding box center [26, 12] width 39 height 11
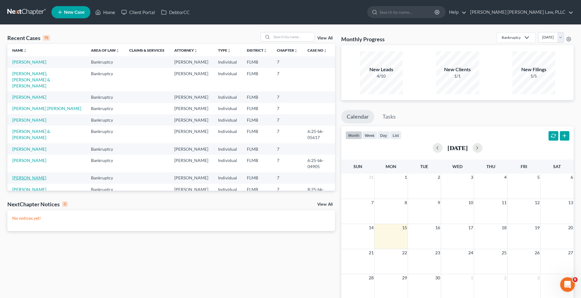
click at [27, 175] on link "[PERSON_NAME]" at bounding box center [29, 177] width 34 height 5
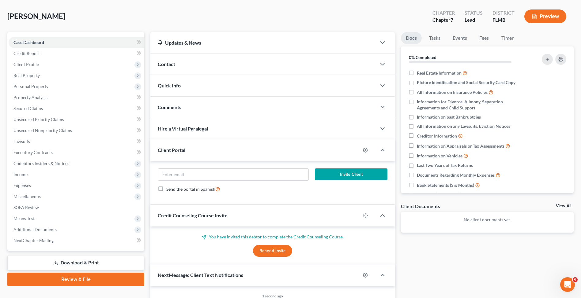
scroll to position [37, 0]
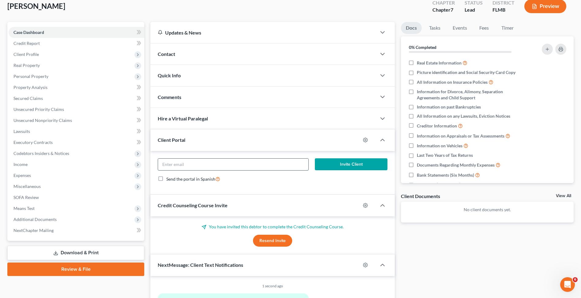
click at [231, 162] on input "email" at bounding box center [233, 165] width 150 height 12
click at [243, 168] on input "email" at bounding box center [233, 165] width 150 height 12
paste input "tara@ggprocess.com"
type input "tara@ggprocess.com"
click at [340, 163] on button "Invite Client" at bounding box center [351, 165] width 73 height 12
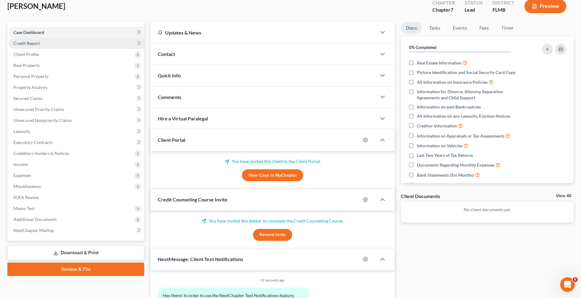
click at [70, 43] on link "Credit Report" at bounding box center [77, 43] width 136 height 11
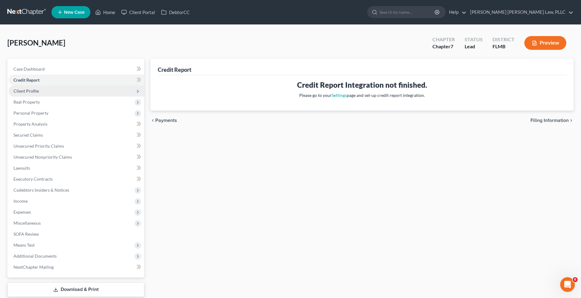
click at [59, 94] on span "Client Profile" at bounding box center [77, 91] width 136 height 11
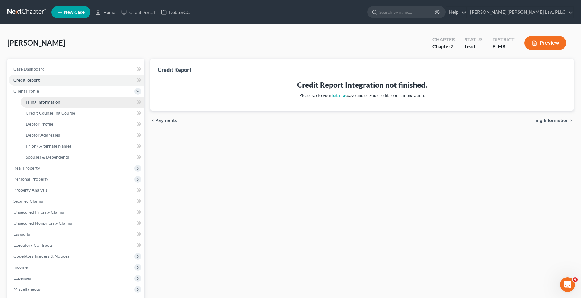
click at [60, 101] on link "Filing Information" at bounding box center [82, 102] width 123 height 11
select select "1"
select select "0"
select select "9"
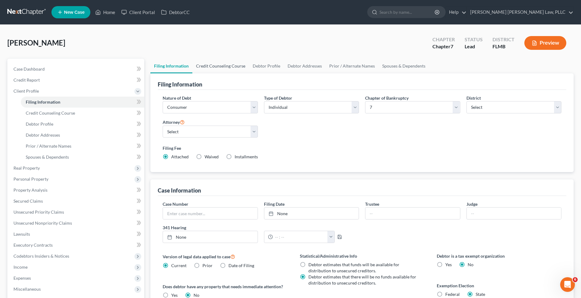
click at [216, 66] on link "Credit Counseling Course" at bounding box center [220, 66] width 57 height 15
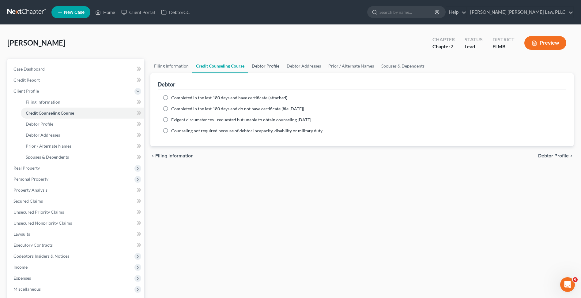
click at [260, 65] on link "Debtor Profile" at bounding box center [265, 66] width 35 height 15
select select "0"
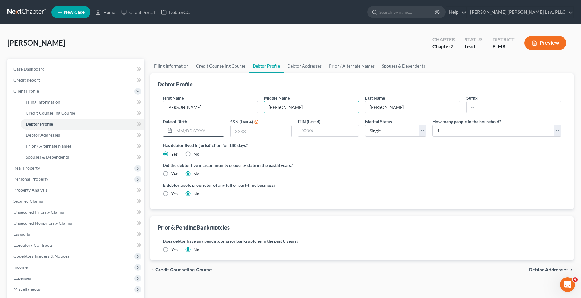
type input "[PERSON_NAME]"
click at [183, 132] on input "08241983" at bounding box center [198, 131] width 49 height 12
type input "[DATE]"
click at [264, 136] on input "text" at bounding box center [260, 131] width 61 height 12
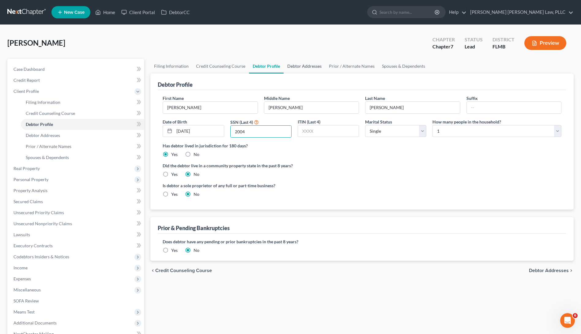
type input "2004"
click at [298, 62] on link "Debtor Addresses" at bounding box center [304, 66] width 42 height 15
select select "0"
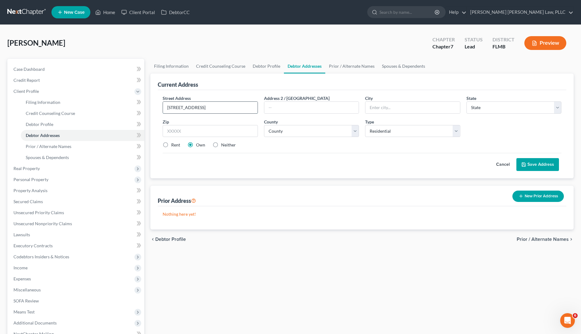
type input "111 San Paulo Circle"
type input "[GEOGRAPHIC_DATA]"
select select "9"
type input "32904"
click at [209, 128] on input "32904" at bounding box center [209, 131] width 95 height 12
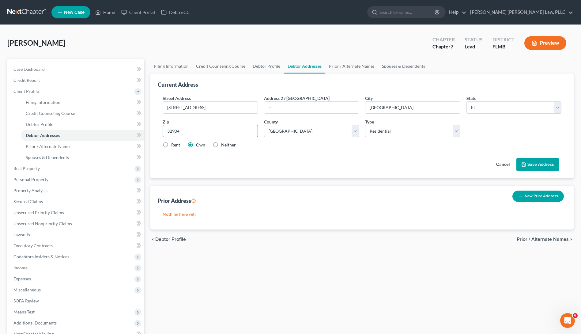
click at [209, 128] on input "32904" at bounding box center [209, 131] width 95 height 12
select select "4"
click at [161, 145] on div "Rent Own Neither" at bounding box center [361, 145] width 405 height 6
click at [171, 144] on label "Rent" at bounding box center [175, 145] width 9 height 6
click at [174, 144] on input "Rent" at bounding box center [176, 144] width 4 height 4
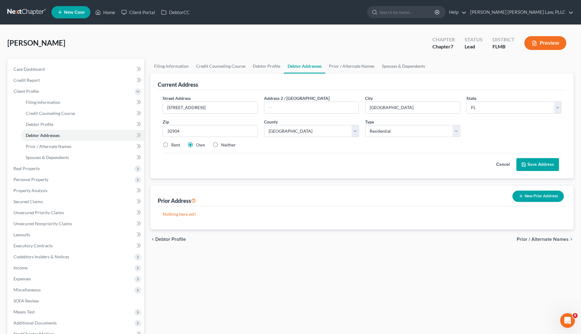
radio input "true"
click at [541, 163] on button "Save Address" at bounding box center [537, 164] width 43 height 13
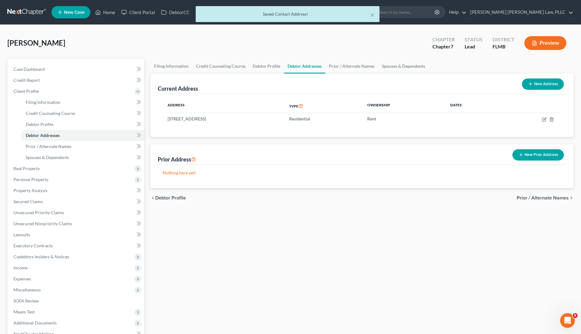
click at [514, 157] on button "New Prior Address" at bounding box center [537, 154] width 51 height 11
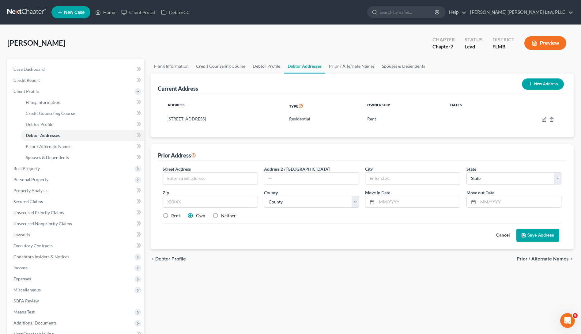
click at [218, 171] on div "Street Address *" at bounding box center [209, 175] width 101 height 19
paste input "1211 Bard Ln NE"
type input "1211 Bard Ln NE"
type input "Palm Bay"
select select "9"
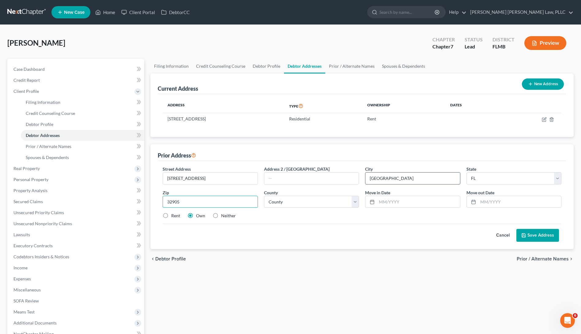
type input "32905"
select select "4"
click at [538, 234] on button "Save Address" at bounding box center [537, 235] width 43 height 13
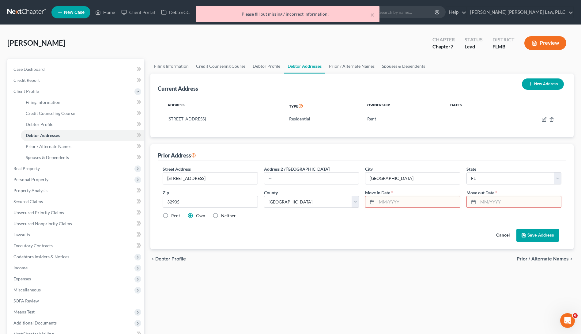
click at [421, 196] on input "text" at bounding box center [417, 202] width 83 height 12
click at [496, 206] on input "text" at bounding box center [519, 202] width 83 height 12
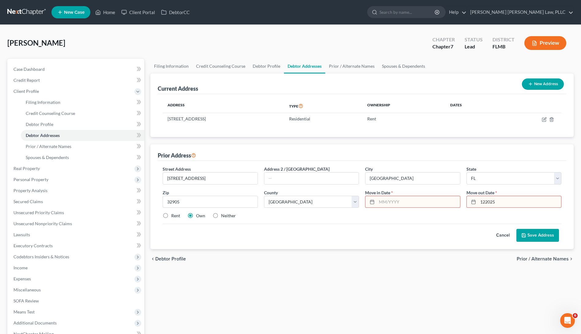
drag, startPoint x: 487, startPoint y: 201, endPoint x: 494, endPoint y: 205, distance: 8.2
click at [487, 201] on input "122025" at bounding box center [519, 202] width 83 height 12
type input "12/2025"
click at [442, 199] on input "text" at bounding box center [417, 202] width 83 height 12
type input "01/2024"
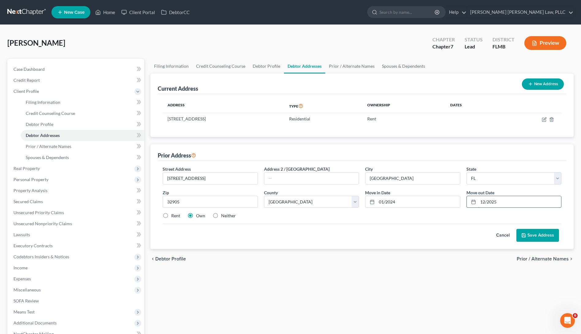
click at [530, 202] on input "12/2025" at bounding box center [519, 202] width 83 height 12
type input "12/2024"
click at [528, 231] on button "Save Address" at bounding box center [537, 235] width 43 height 13
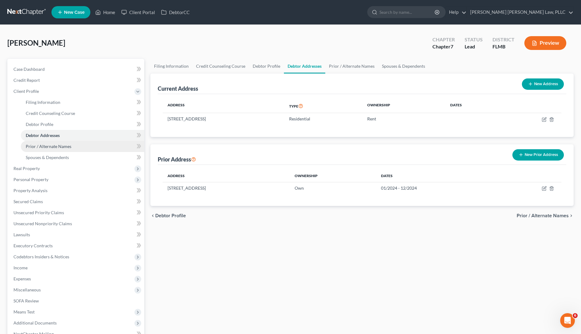
click at [86, 148] on link "Prior / Alternate Names" at bounding box center [82, 146] width 123 height 11
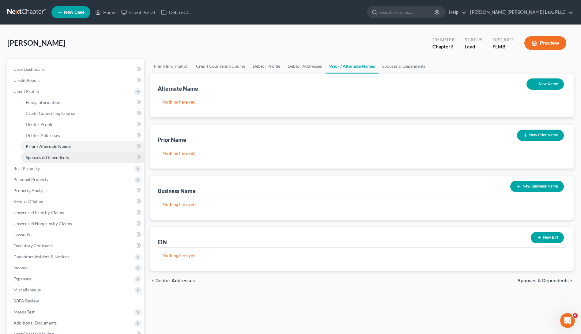
click at [87, 152] on link "Spouses & Dependents" at bounding box center [82, 157] width 123 height 11
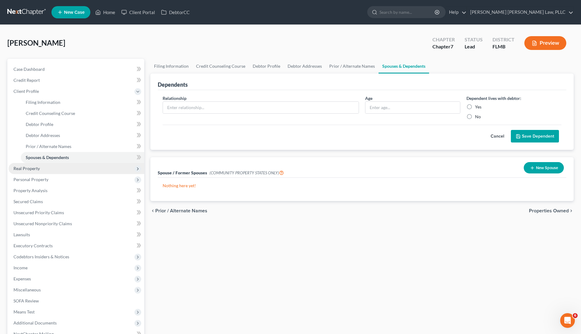
click at [80, 170] on span "Real Property" at bounding box center [77, 168] width 136 height 11
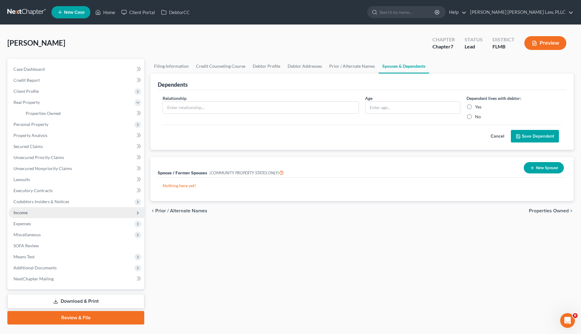
click at [48, 217] on span "Income" at bounding box center [77, 212] width 136 height 11
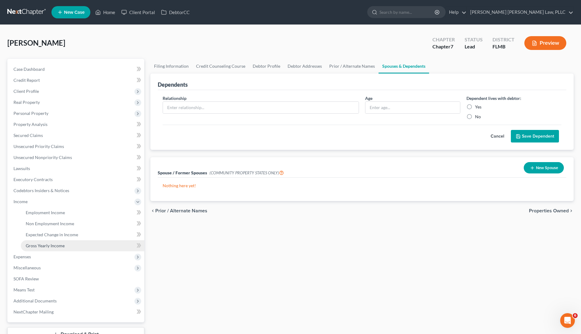
click at [67, 244] on link "Gross Yearly Income" at bounding box center [82, 245] width 123 height 11
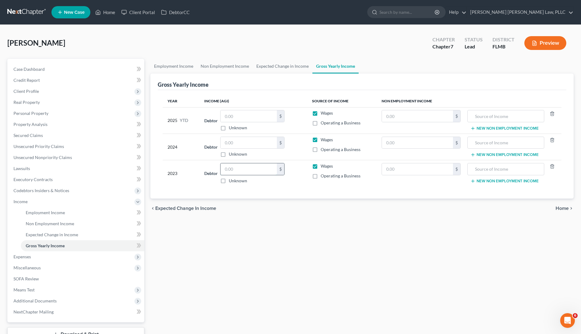
click at [245, 169] on input "text" at bounding box center [248, 169] width 56 height 12
type input "41,348"
click at [487, 167] on input "text" at bounding box center [505, 169] width 70 height 12
click at [506, 116] on input "text" at bounding box center [505, 116] width 70 height 12
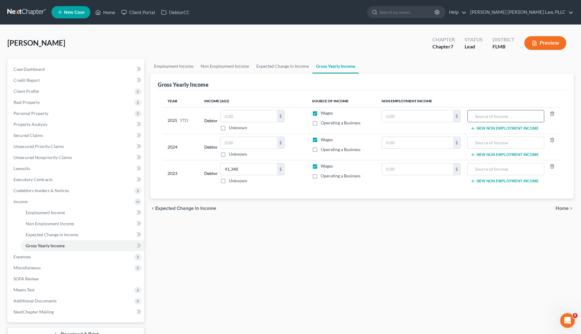
paste input "G & G PROCESS SERVICES INC"
type input "G & G PROCESS SERVICES INC"
click at [501, 245] on div "Employment Income Non Employment Income Expected Change in Income Gross Yearly …" at bounding box center [361, 208] width 429 height 298
click at [503, 167] on input "text" at bounding box center [505, 169] width 70 height 12
paste input "G & G PROCESS SERVICES INC"
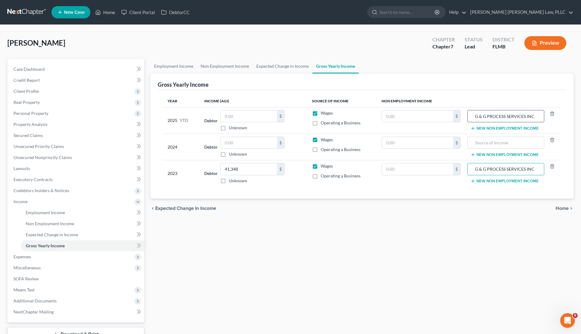
type input "G & G PROCESS SERVICES INC"
drag, startPoint x: 535, startPoint y: 117, endPoint x: 463, endPoint y: 118, distance: 72.2
click at [463, 118] on tr "2025 YTD Debtor $ Unknown Balance Undetermined $ Unknown Wages Operating a Busi…" at bounding box center [361, 120] width 398 height 26
click at [39, 71] on span "Case Dashboard" at bounding box center [28, 68] width 31 height 5
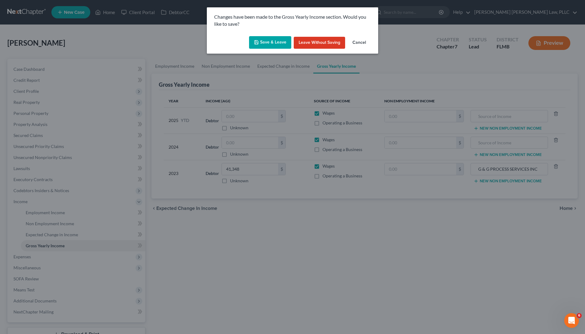
click at [278, 44] on button "Save & Leave" at bounding box center [270, 42] width 42 height 13
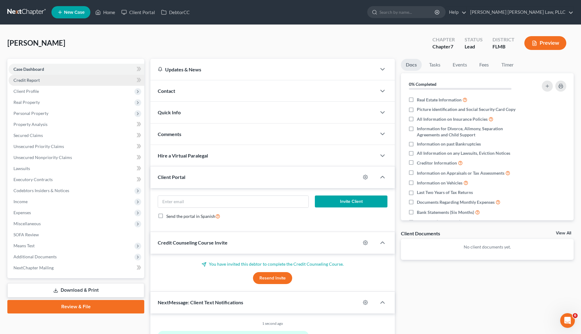
click at [85, 82] on link "Credit Report" at bounding box center [77, 80] width 136 height 11
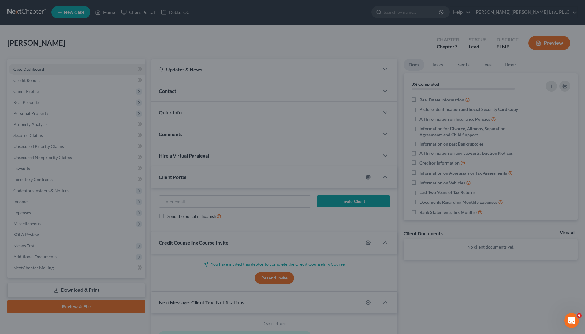
click at [85, 92] on div at bounding box center [292, 167] width 585 height 334
click at [90, 97] on div at bounding box center [292, 167] width 585 height 334
click at [243, 122] on div at bounding box center [292, 167] width 585 height 334
click at [461, 284] on div at bounding box center [292, 167] width 585 height 334
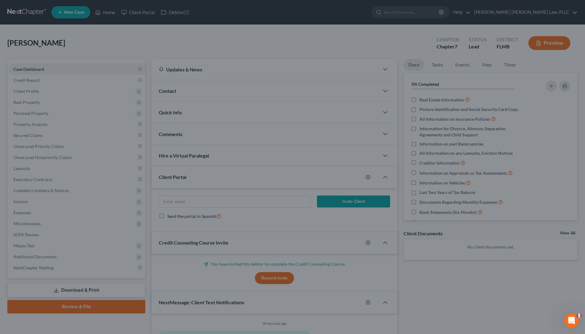
click at [461, 284] on div at bounding box center [292, 167] width 585 height 334
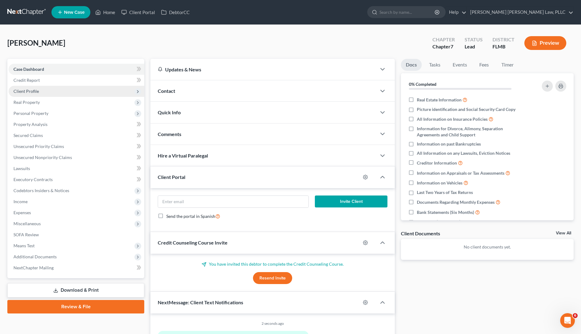
click at [107, 90] on span "Client Profile" at bounding box center [77, 91] width 136 height 11
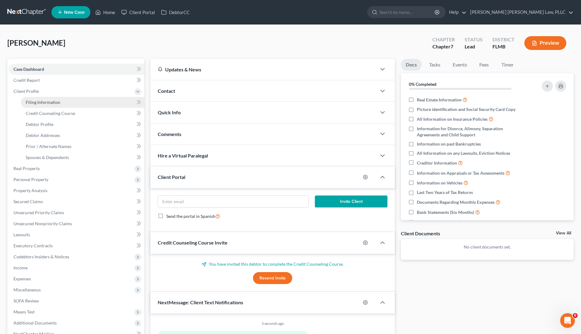
click at [107, 101] on link "Filing Information" at bounding box center [82, 102] width 123 height 11
select select "1"
select select "0"
select select "15"
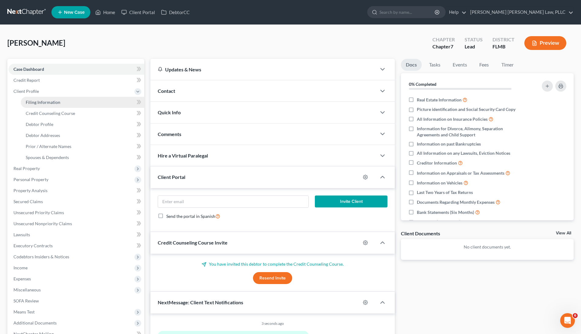
select select "0"
select select "9"
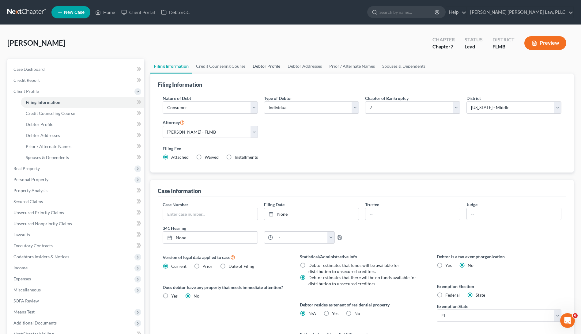
click at [273, 65] on link "Debtor Profile" at bounding box center [266, 66] width 35 height 15
select select "0"
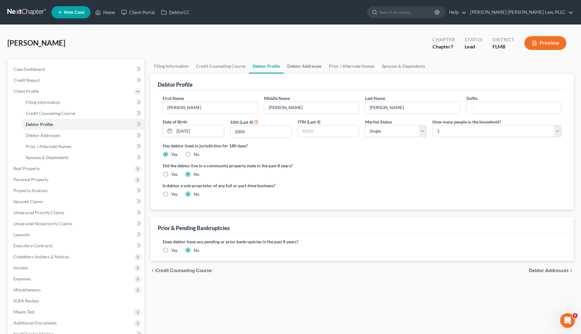
click at [299, 67] on link "Debtor Addresses" at bounding box center [304, 66] width 42 height 15
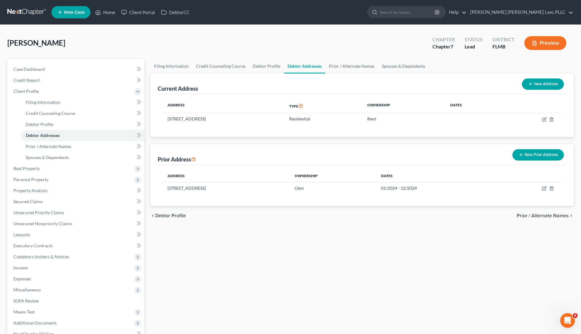
click at [524, 158] on button "New Prior Address" at bounding box center [537, 154] width 51 height 11
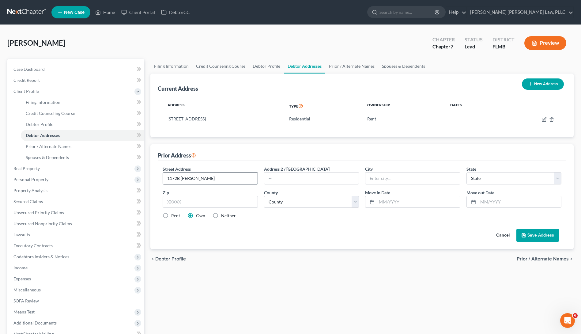
type input "1172B Jasmine St"
type input "Melbourne"
select select "9"
type input "32935"
select select "4"
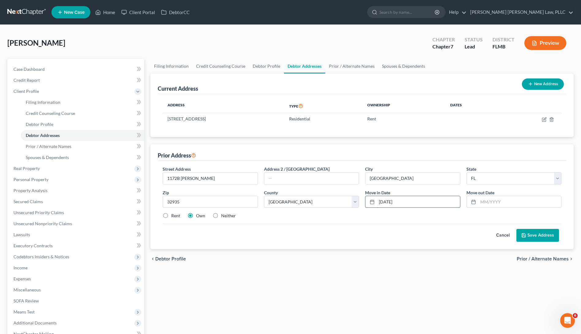
drag, startPoint x: 409, startPoint y: 205, endPoint x: 368, endPoint y: 200, distance: 41.3
click at [369, 200] on div "10/13/2024" at bounding box center [412, 202] width 95 height 12
type input "10/2024"
type input "10/2025"
click at [541, 233] on button "Save Address" at bounding box center [537, 235] width 43 height 13
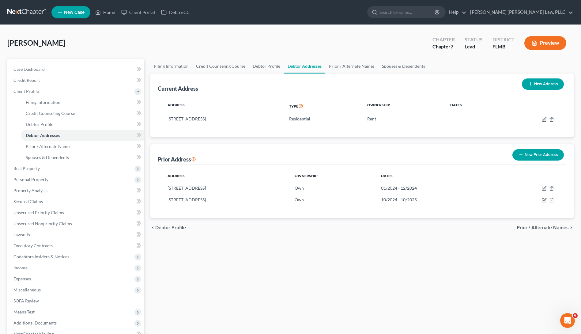
scroll to position [69, 0]
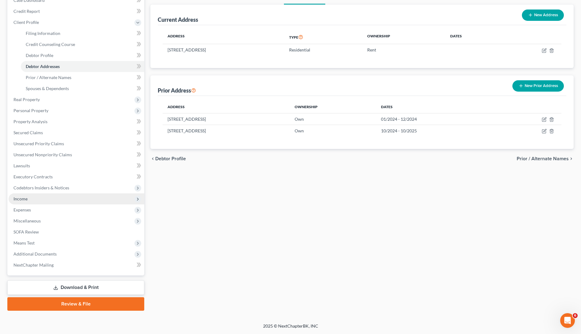
click at [37, 200] on span "Income" at bounding box center [77, 198] width 136 height 11
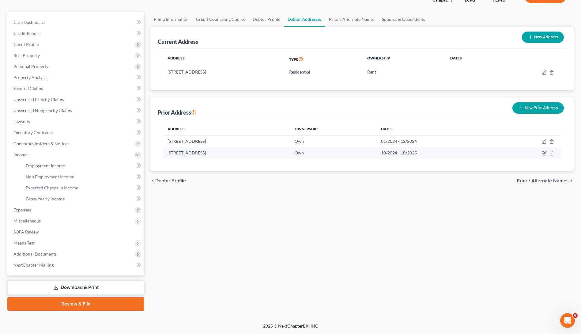
scroll to position [47, 0]
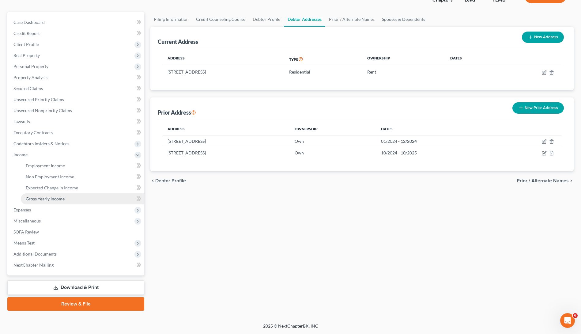
click at [68, 198] on link "Gross Yearly Income" at bounding box center [82, 198] width 123 height 11
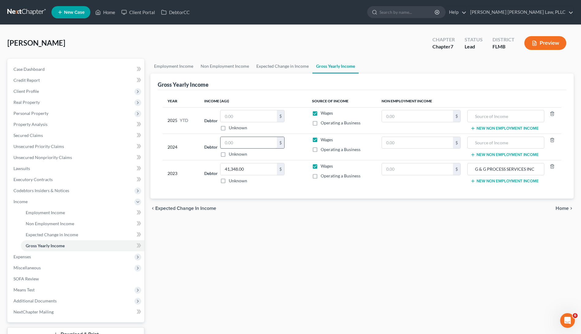
click at [261, 144] on input "text" at bounding box center [248, 143] width 56 height 12
type input "55,020"
click at [353, 150] on span "Operating a Business" at bounding box center [340, 149] width 40 height 5
click at [327, 150] on input "Operating a Business" at bounding box center [325, 148] width 4 height 4
checkbox input "true"
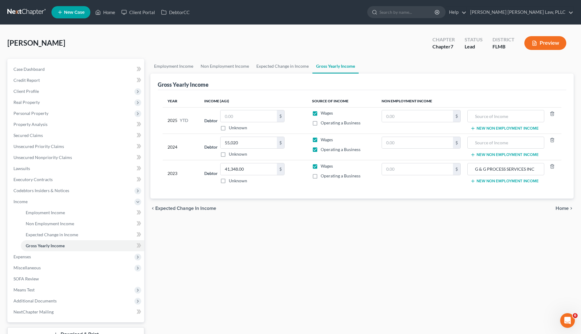
click at [332, 141] on span "Wages" at bounding box center [326, 139] width 12 height 5
click at [327, 140] on input "Wages" at bounding box center [325, 138] width 4 height 4
checkbox input "false"
click at [451, 206] on div "chevron_left Expected Change in Income Home chevron_right" at bounding box center [361, 208] width 423 height 20
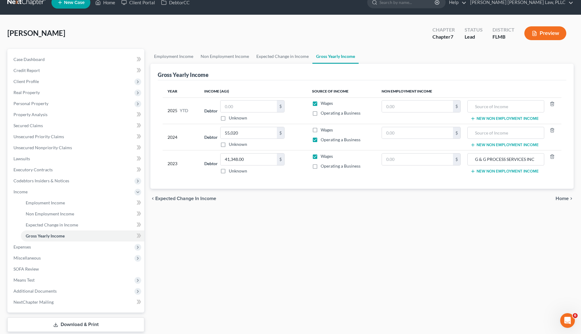
click at [566, 198] on span "Home" at bounding box center [561, 198] width 13 height 5
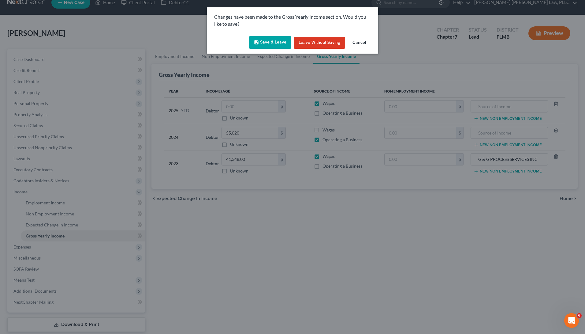
click at [282, 41] on button "Save & Leave" at bounding box center [270, 42] width 42 height 13
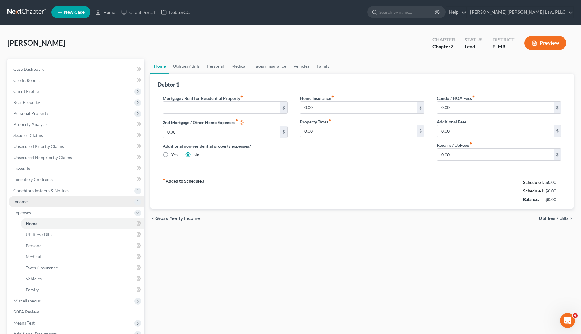
click at [45, 203] on span "Income" at bounding box center [77, 201] width 136 height 11
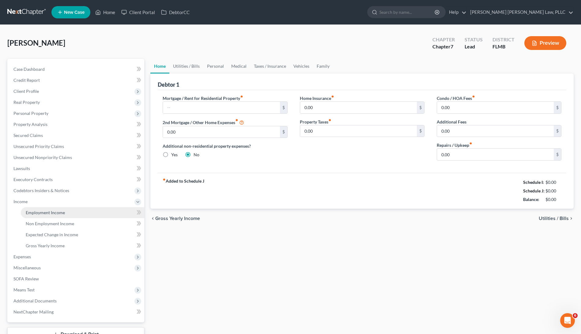
click at [57, 213] on span "Employment Income" at bounding box center [45, 212] width 39 height 5
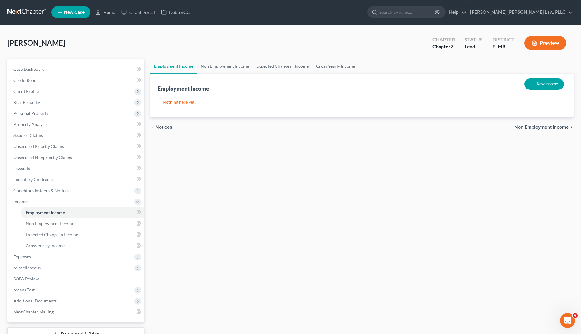
click at [531, 85] on icon "button" at bounding box center [532, 83] width 5 height 5
select select "0"
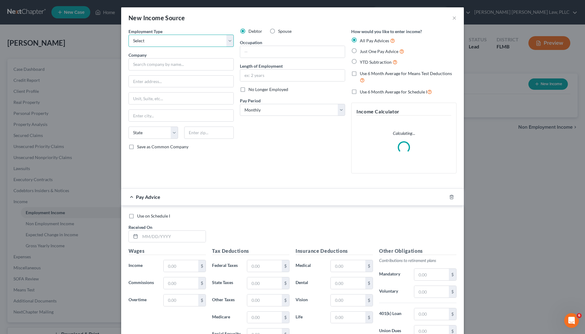
select select "0"
click at [155, 65] on input "text" at bounding box center [181, 64] width 105 height 12
paste input "G&G Municipal Consulting and Grant Writing"
type input "G&G Municipal Consulting and Grant Writing"
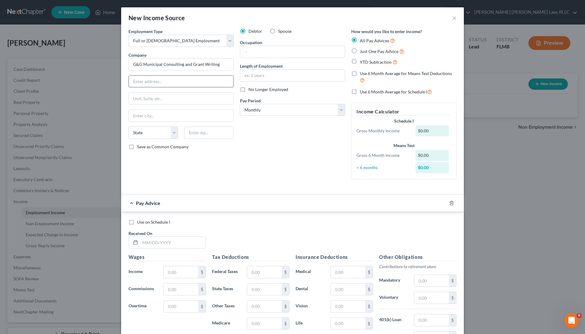
click at [173, 82] on input "text" at bounding box center [181, 82] width 105 height 12
paste input "131 South Union Street"
type input "131 South Union Street"
type input "Spencerport"
select select "35"
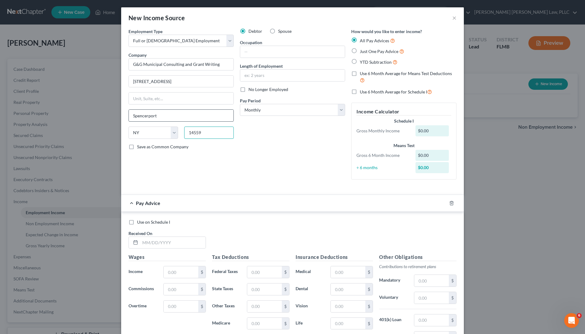
type input "14559"
type input "Consulting"
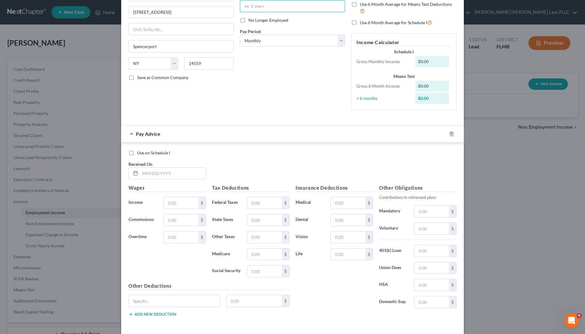
scroll to position [94, 0]
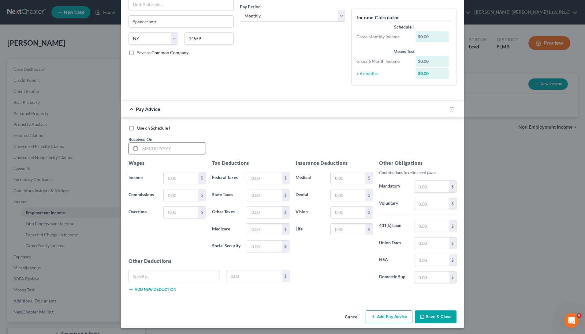
click at [164, 142] on div at bounding box center [167, 148] width 77 height 12
click at [165, 146] on input "text" at bounding box center [172, 149] width 65 height 12
type input "03/14/2025"
type input "2,160.0"
click at [260, 251] on div "$" at bounding box center [268, 246] width 43 height 12
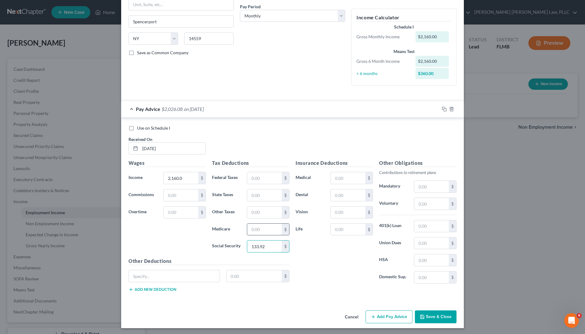
type input "133.92"
click at [273, 225] on input "text" at bounding box center [264, 229] width 35 height 12
type input "31.32"
click at [258, 177] on input "text" at bounding box center [264, 178] width 35 height 12
type input "133.92"
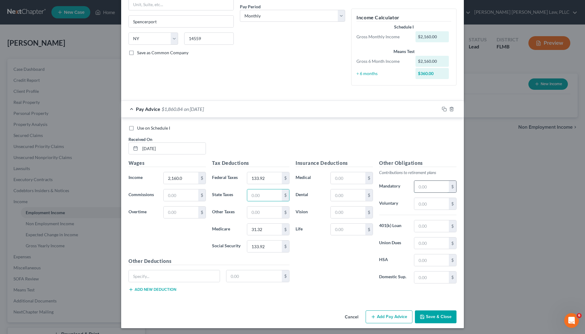
click at [425, 186] on input "text" at bounding box center [431, 187] width 35 height 12
click at [428, 200] on input "text" at bounding box center [431, 204] width 35 height 12
type input "86.40"
click at [377, 312] on button "Add Pay Advice" at bounding box center [389, 316] width 47 height 13
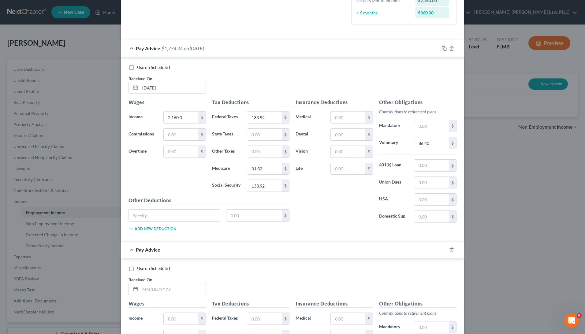
scroll to position [295, 0]
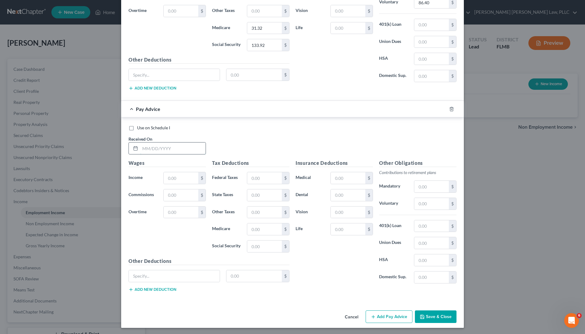
click at [188, 145] on input "text" at bounding box center [172, 148] width 65 height 12
type input "04/02/2025"
type input "2,146.50"
type input "130.35"
type input "31.13"
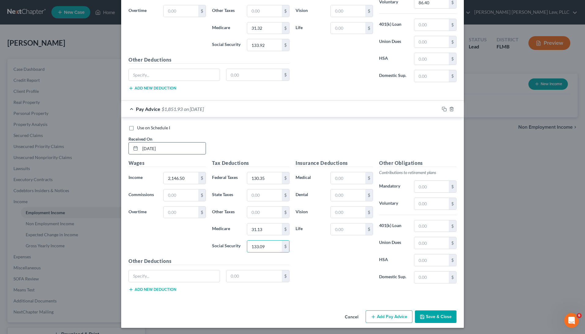
type input "133.09"
click at [431, 187] on input "text" at bounding box center [431, 187] width 35 height 12
click at [439, 202] on input "text" at bounding box center [431, 204] width 35 height 12
type input "85.86"
click at [393, 317] on button "Add Pay Advice" at bounding box center [389, 316] width 47 height 13
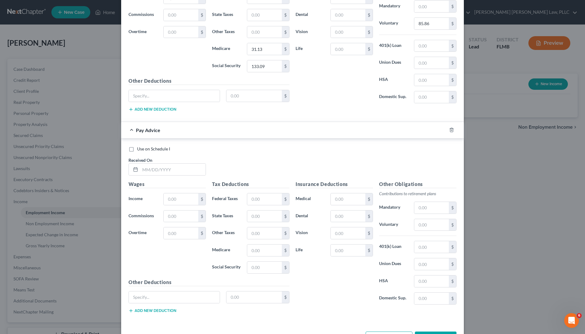
scroll to position [496, 0]
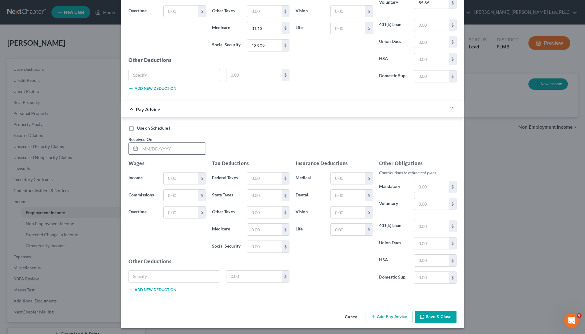
click at [179, 145] on input "text" at bounding box center [172, 149] width 65 height 12
type input "04/16/2025"
type input "2,160.00"
type input "170.43"
type input "31.32"
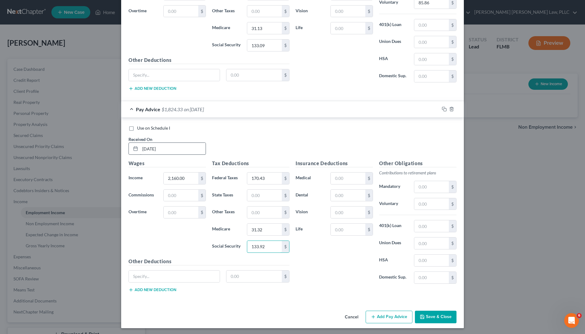
type input "133.92"
click at [429, 200] on input "text" at bounding box center [431, 204] width 35 height 12
type input "86.40"
click at [385, 310] on button "Add Pay Advice" at bounding box center [389, 316] width 47 height 13
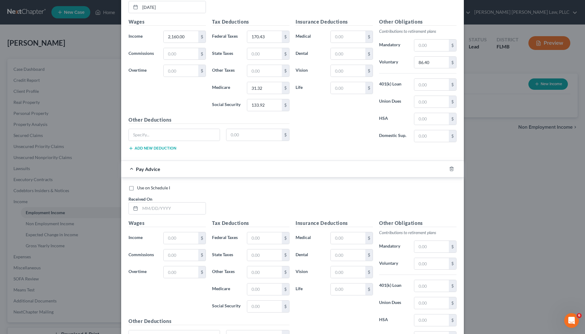
scroll to position [697, 0]
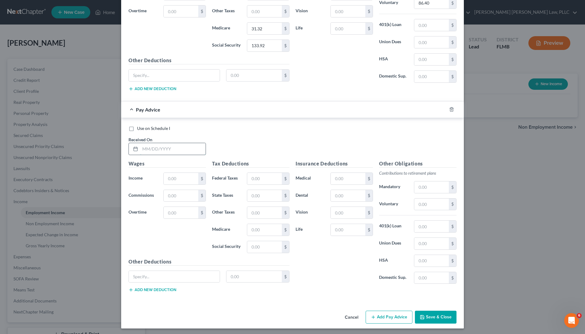
click at [194, 149] on input "text" at bounding box center [172, 149] width 65 height 12
type input "04/30/2025"
type input "2,160.00"
type input "170.43"
type input "31.32"
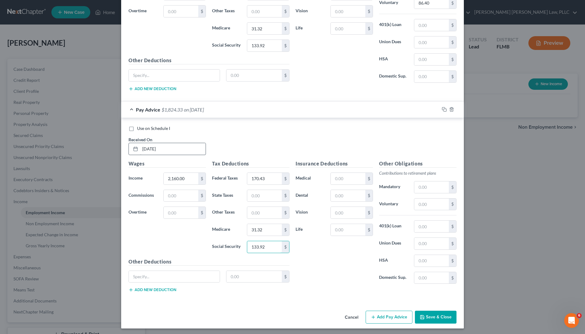
type input "133.92"
click at [428, 195] on div "Other Obligations Contributions to retirement plans Mandatory $ Voluntary $ 401…" at bounding box center [418, 224] width 84 height 129
click at [429, 200] on input "text" at bounding box center [431, 204] width 35 height 12
type input "8"
type input "86.40"
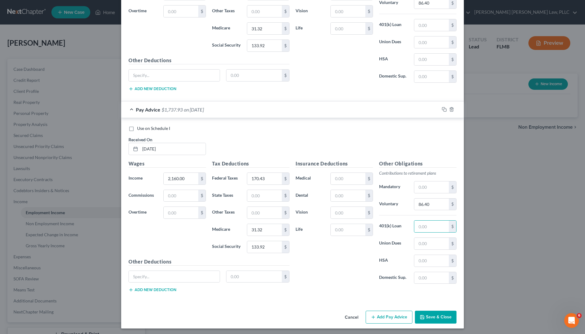
click at [431, 314] on button "Save & Close" at bounding box center [436, 316] width 42 height 13
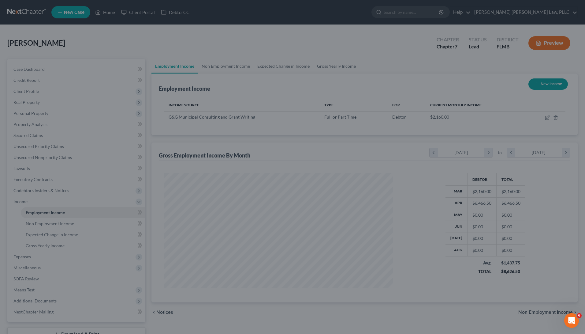
scroll to position [114, 239]
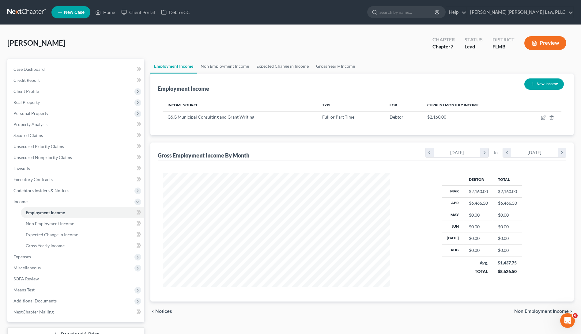
drag, startPoint x: 431, startPoint y: 314, endPoint x: 434, endPoint y: 307, distance: 7.5
click at [542, 118] on icon "button" at bounding box center [543, 116] width 3 height 3
select select "0"
select select "35"
select select "0"
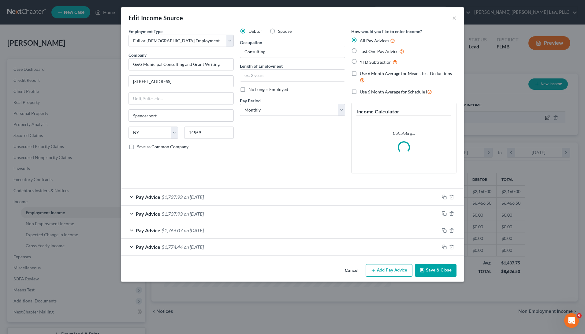
scroll to position [114, 242]
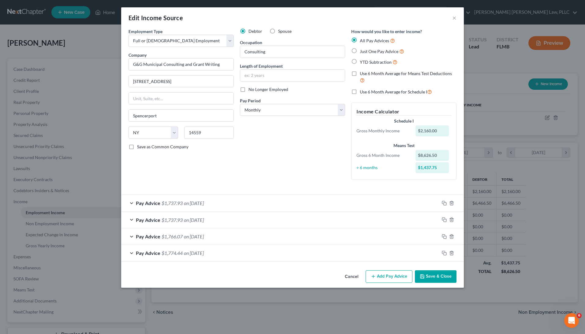
click at [389, 277] on button "Add Pay Advice" at bounding box center [389, 276] width 47 height 13
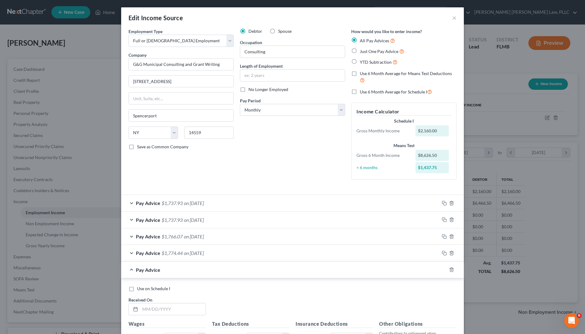
scroll to position [60, 0]
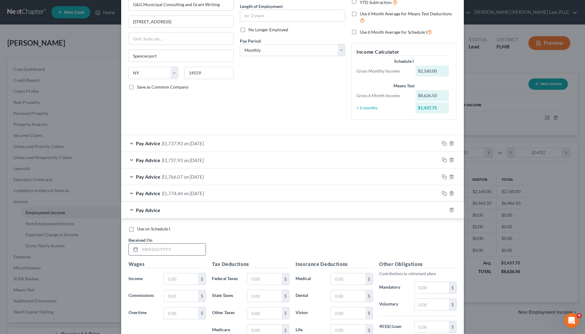
click at [184, 245] on input "text" at bounding box center [172, 249] width 65 height 12
type input "05/14/2025"
type input "2,160.00"
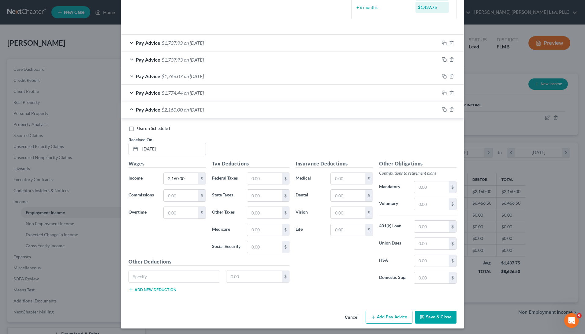
click at [260, 183] on div "Tax Deductions Federal Taxes $ State Taxes $ Other Taxes $ Medicare $ Social Se…" at bounding box center [251, 209] width 84 height 98
click at [259, 178] on input "text" at bounding box center [264, 179] width 35 height 12
type input "170.43"
type input "31.32"
type input "133.92"
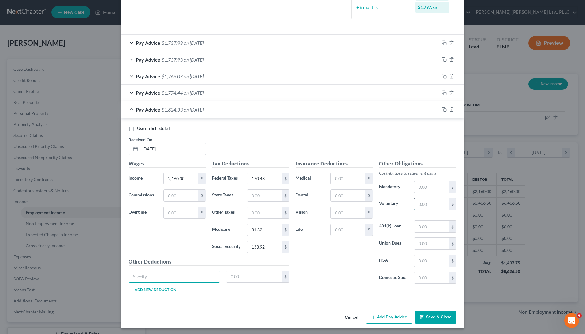
click at [429, 202] on input "text" at bounding box center [431, 204] width 35 height 12
type input "86.40"
click at [395, 313] on button "Add Pay Advice" at bounding box center [389, 316] width 47 height 13
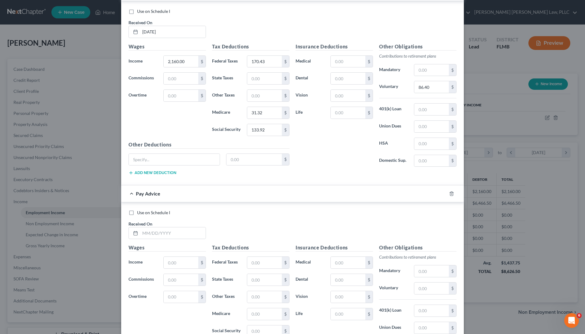
scroll to position [361, 0]
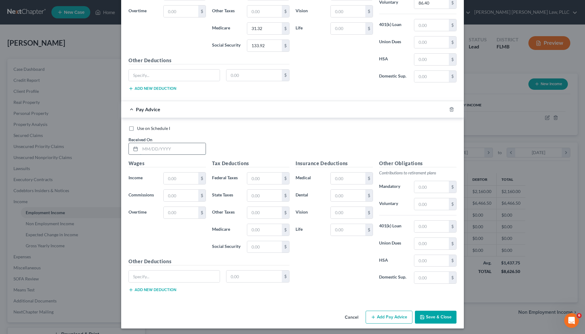
click at [185, 148] on input "text" at bounding box center [172, 149] width 65 height 12
type input "05/28/2025"
type input "2,160.00"
type input "170.43"
type input "31.32"
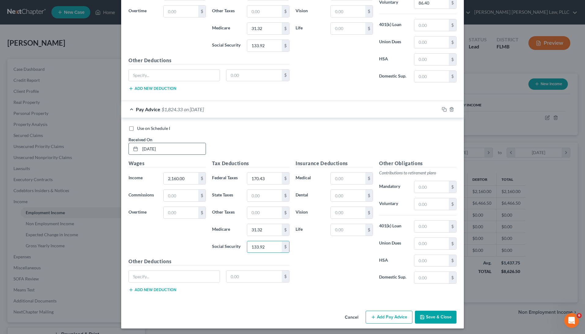
type input "133.92"
click at [428, 200] on input "text" at bounding box center [431, 204] width 35 height 12
type input "86.40"
click at [381, 319] on button "Add Pay Advice" at bounding box center [389, 316] width 47 height 13
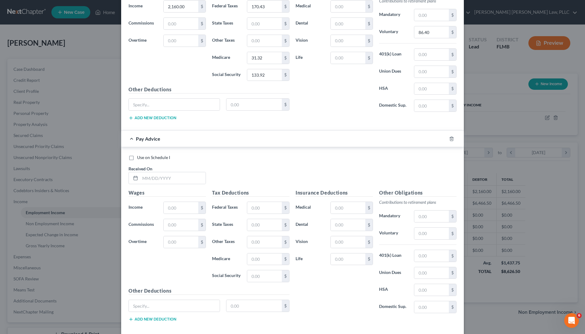
scroll to position [562, 0]
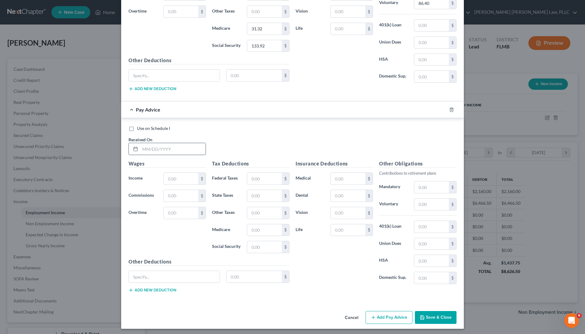
click at [177, 150] on input "text" at bounding box center [172, 149] width 65 height 12
type input "06/11/2025"
type input "2,160.00"
type input "170.43"
type input "31.32"
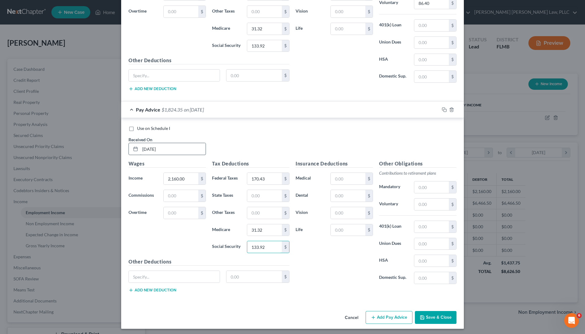
type input "133.92"
click at [433, 200] on input "text" at bounding box center [431, 204] width 35 height 12
type input "86.40"
click at [396, 316] on button "Add Pay Advice" at bounding box center [389, 317] width 47 height 13
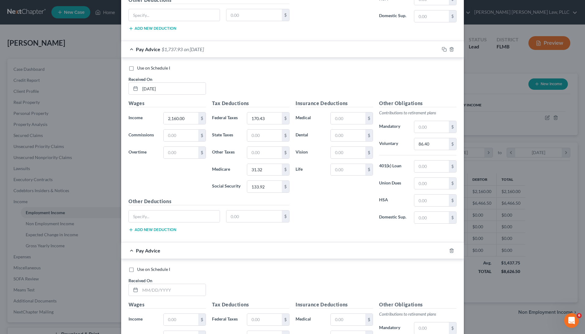
scroll to position [763, 0]
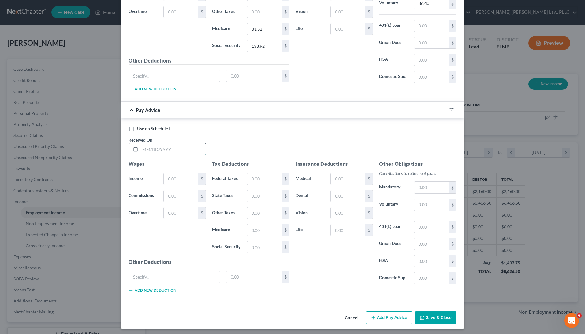
click at [165, 149] on input "text" at bounding box center [172, 149] width 65 height 12
type input "06/25/2025"
type input "2,160.00"
type input "170.43"
type input "31.32"
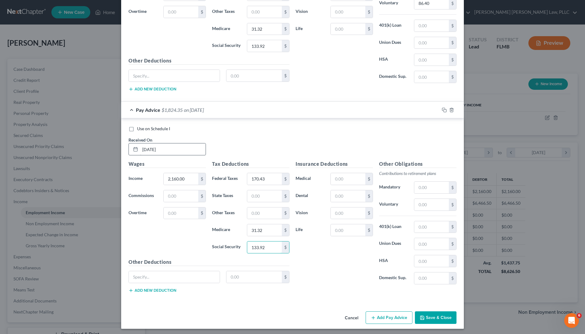
type input "133.92"
type input "86.40"
click at [384, 313] on button "Add Pay Advice" at bounding box center [389, 317] width 47 height 13
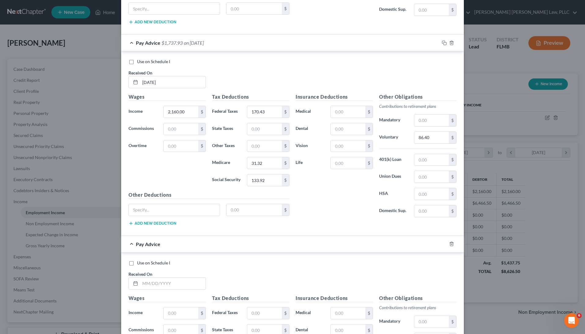
scroll to position [868, 0]
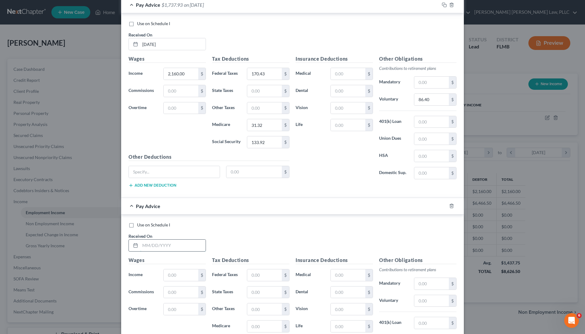
click at [186, 246] on input "text" at bounding box center [172, 245] width 65 height 12
type input "07/09/2025"
type input "2,910.00"
type input "292.05"
type input "42.19"
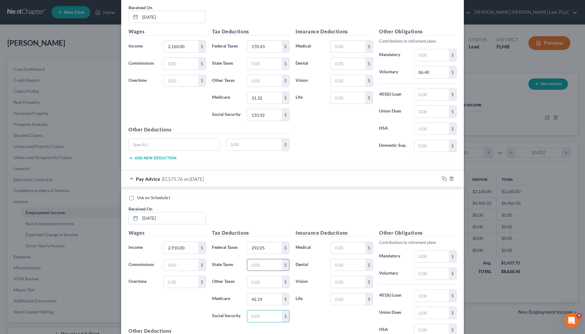
scroll to position [896, 0]
type input "180.42"
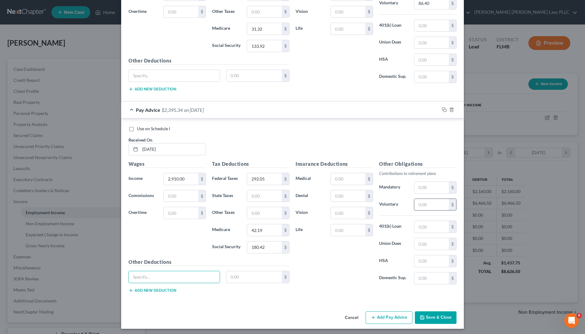
click at [427, 199] on input "text" at bounding box center [431, 205] width 35 height 12
type input "116.40"
click at [398, 311] on button "Add Pay Advice" at bounding box center [389, 317] width 47 height 13
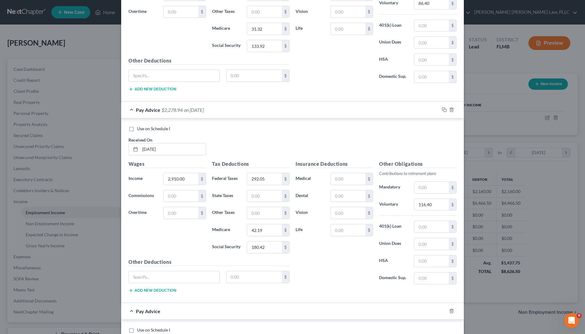
scroll to position [1111, 0]
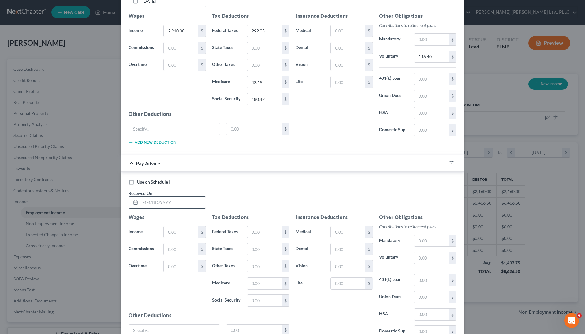
click at [161, 197] on input "text" at bounding box center [172, 202] width 65 height 12
type input "07/23/2025"
type input "2,240.00"
type input "179.64"
type input "32.48"
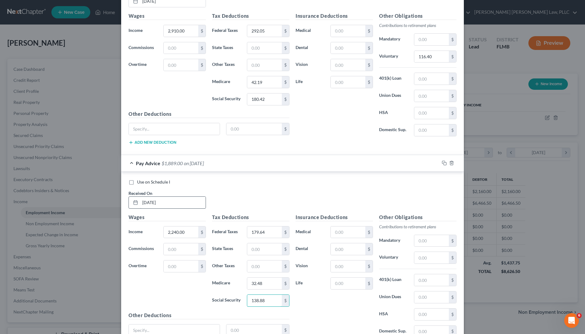
type input "138.88"
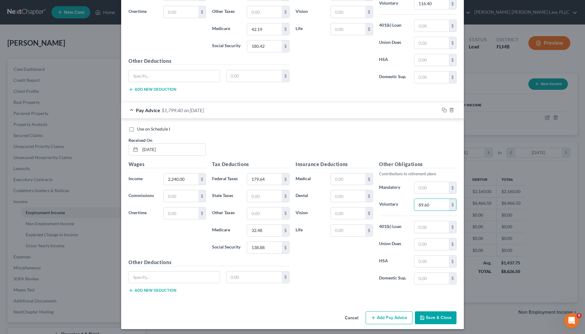
type input "89.60"
click at [386, 319] on button "Add Pay Advice" at bounding box center [389, 317] width 47 height 13
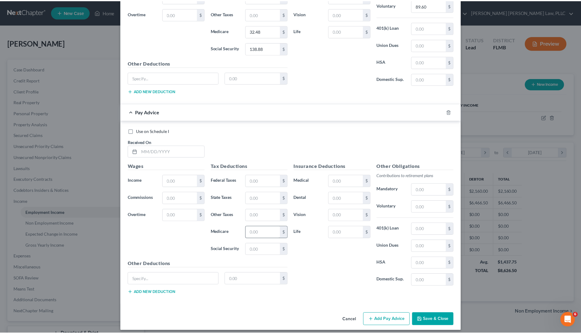
scroll to position [1365, 0]
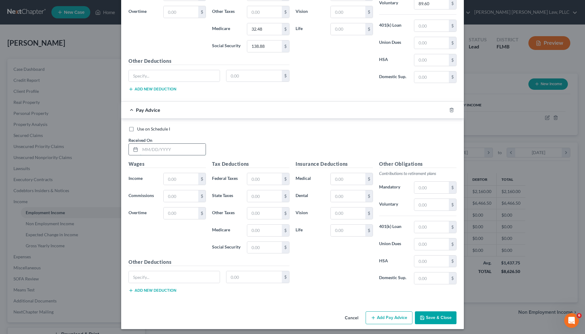
click at [189, 145] on input "text" at bounding box center [172, 150] width 65 height 12
type input "08/06/2025"
type input "2,268.00"
type input "182.87"
type input "32.89"
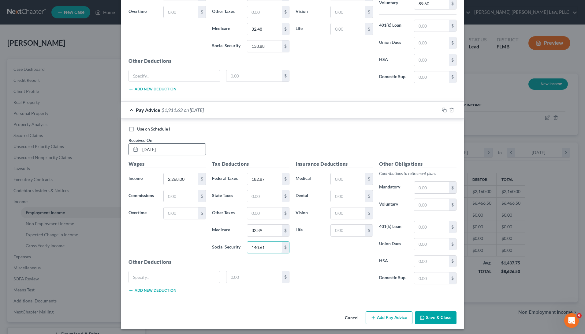
type input "140.61"
type input "90.72"
click at [438, 315] on button "Save & Close" at bounding box center [436, 317] width 42 height 13
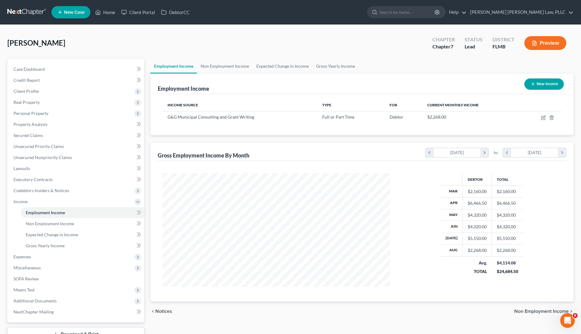
scroll to position [47, 0]
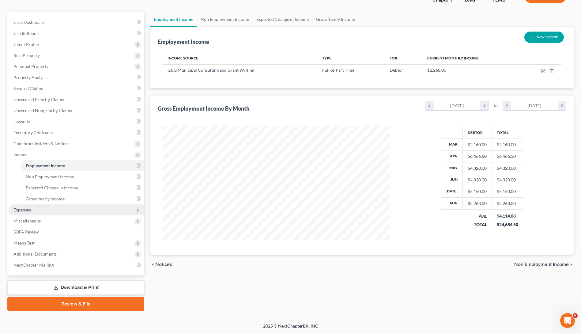
click at [53, 206] on span "Expenses" at bounding box center [77, 209] width 136 height 11
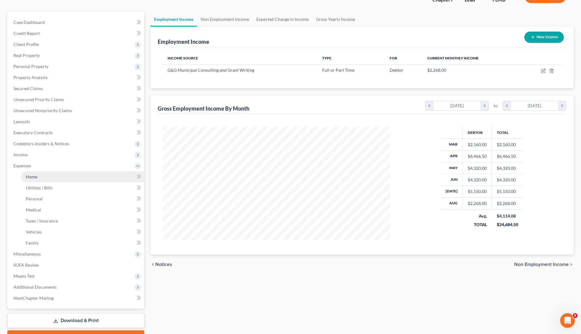
click at [54, 178] on link "Home" at bounding box center [82, 176] width 123 height 11
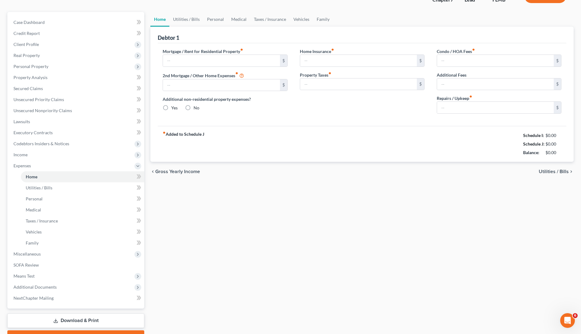
type input "0.00"
radio input "true"
type input "0.00"
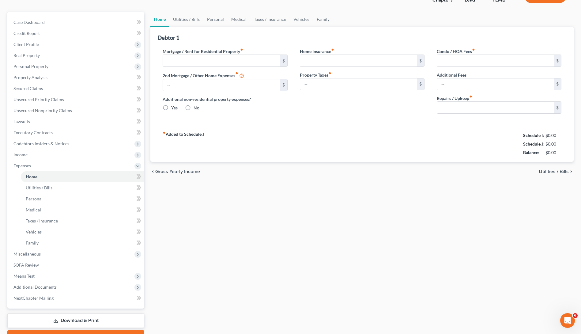
type input "0.00"
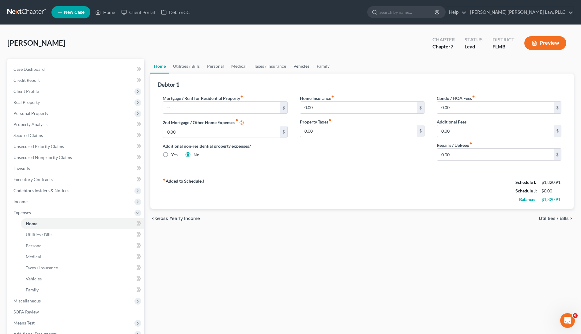
click at [298, 68] on link "Vehicles" at bounding box center [300, 66] width 23 height 15
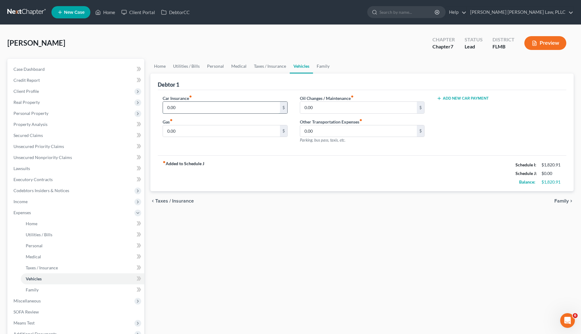
click at [224, 110] on input "0.00" at bounding box center [221, 108] width 117 height 12
click at [265, 130] on input "0.00" at bounding box center [221, 131] width 117 height 12
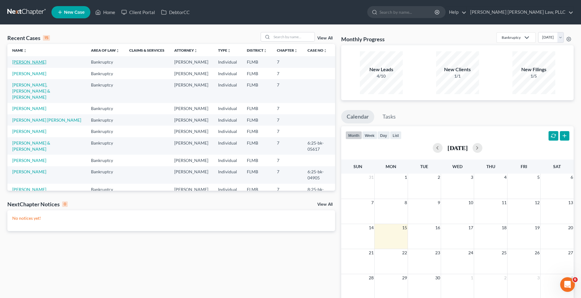
click at [29, 62] on link "[PERSON_NAME]" at bounding box center [29, 61] width 34 height 5
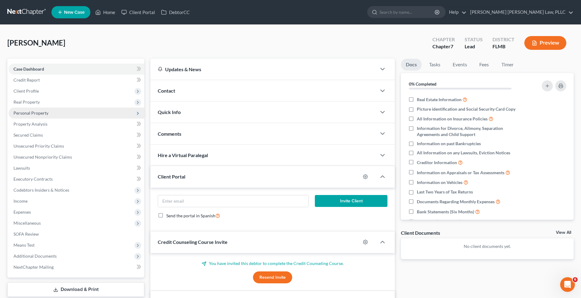
click at [42, 111] on span "Personal Property" at bounding box center [30, 112] width 35 height 5
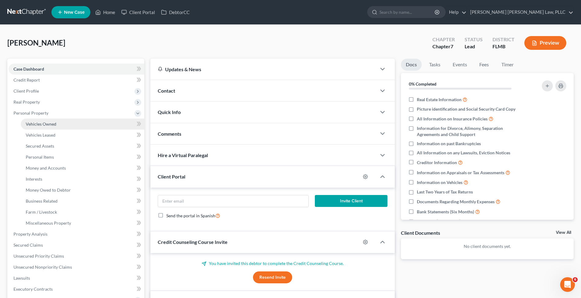
click at [46, 121] on span "Vehicles Owned" at bounding box center [41, 123] width 31 height 5
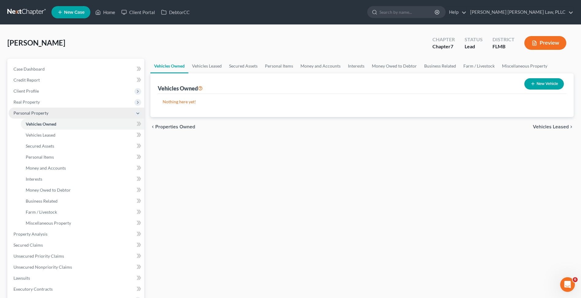
scroll to position [64, 0]
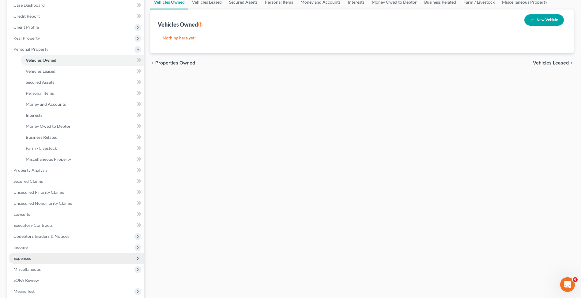
click at [43, 263] on span "Expenses" at bounding box center [77, 258] width 136 height 11
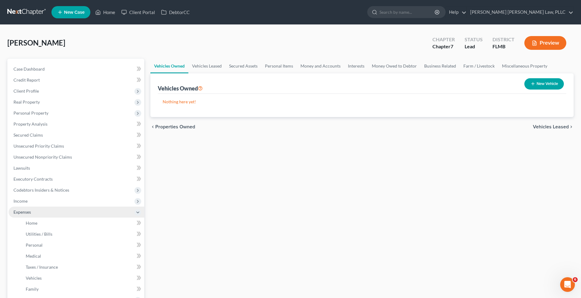
scroll to position [115, 0]
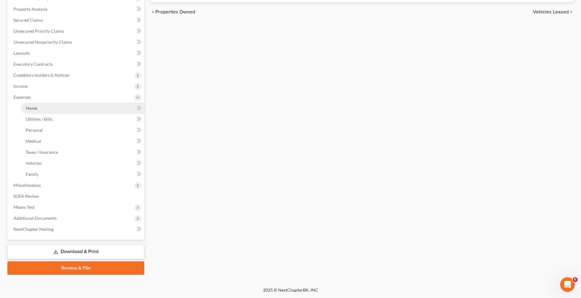
click at [36, 111] on link "Home" at bounding box center [82, 108] width 123 height 11
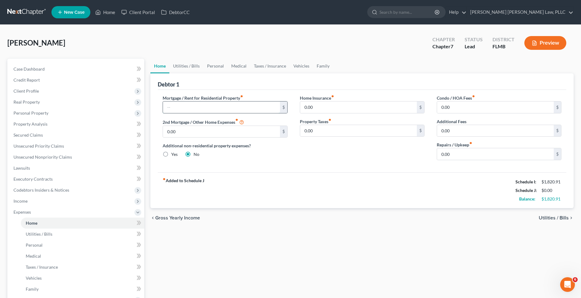
click at [194, 105] on input "text" at bounding box center [221, 108] width 117 height 12
type input "1,475.00"
click at [190, 66] on link "Utilities / Bills" at bounding box center [186, 66] width 34 height 15
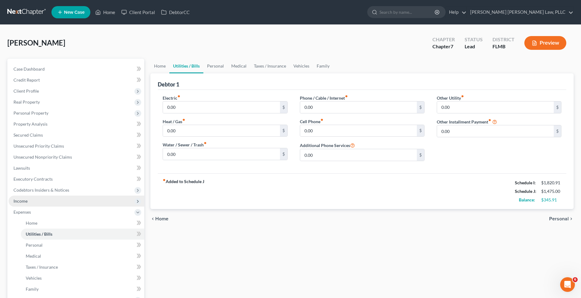
click at [90, 203] on span "Income" at bounding box center [77, 201] width 136 height 11
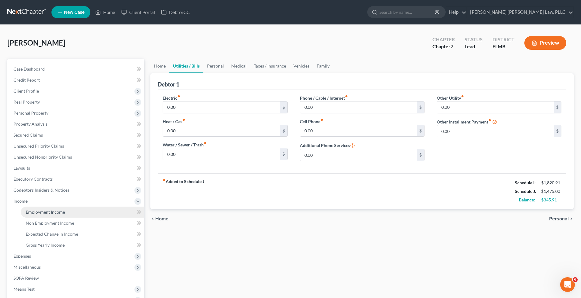
click at [90, 209] on link "Employment Income" at bounding box center [82, 212] width 123 height 11
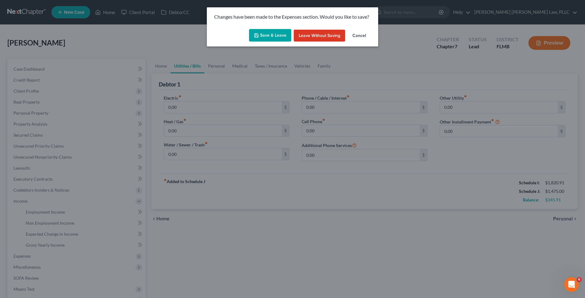
click at [281, 36] on button "Save & Leave" at bounding box center [270, 35] width 42 height 13
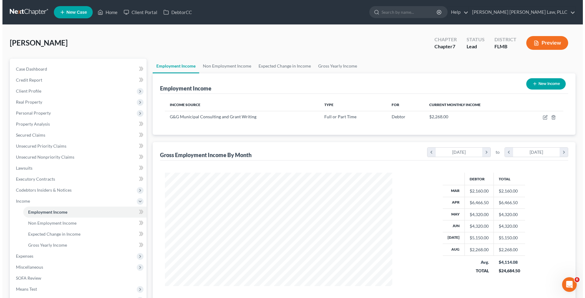
scroll to position [114, 239]
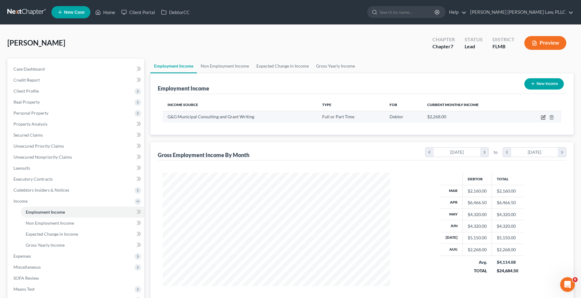
click at [544, 115] on icon "button" at bounding box center [542, 117] width 5 height 5
select select "0"
select select "35"
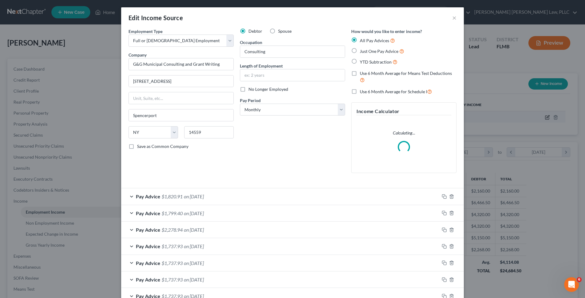
scroll to position [114, 242]
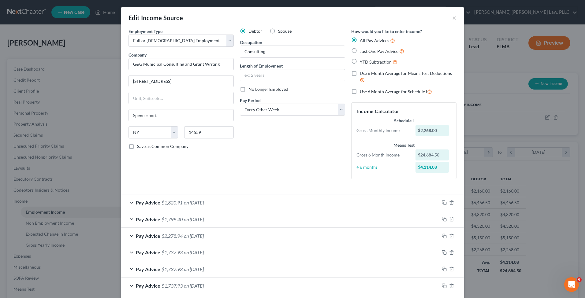
click at [302, 162] on div "Debtor Spouse Occupation Consulting Length of Employment No Longer Employed Pay…" at bounding box center [292, 106] width 111 height 156
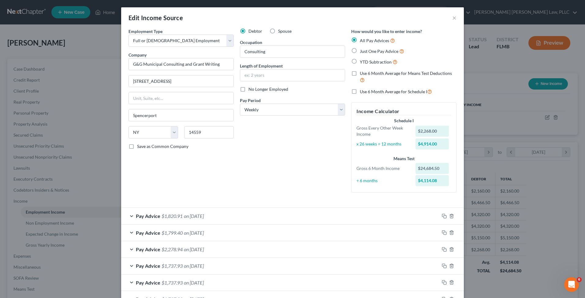
click at [297, 161] on div "Debtor Spouse Occupation Consulting Length of Employment No Longer Employed Pay…" at bounding box center [292, 113] width 111 height 170
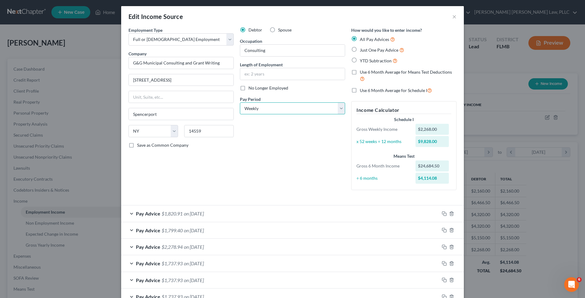
select select "1"
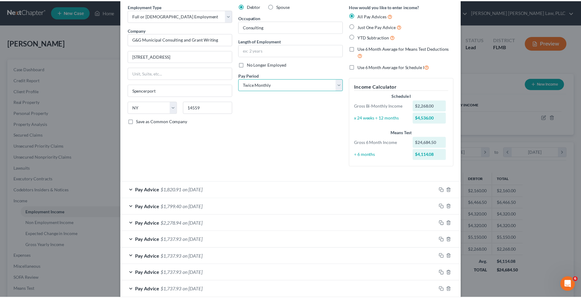
scroll to position [0, 0]
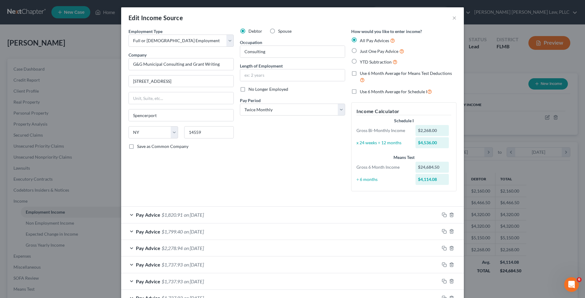
click at [286, 159] on div "Debtor Spouse Occupation Consulting Length of Employment No Longer Employed Pay…" at bounding box center [292, 112] width 111 height 168
click at [452, 17] on button "×" at bounding box center [454, 17] width 4 height 7
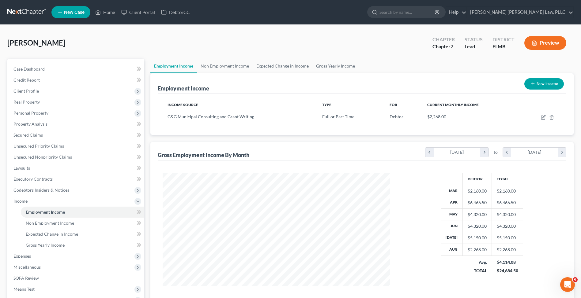
scroll to position [58, 0]
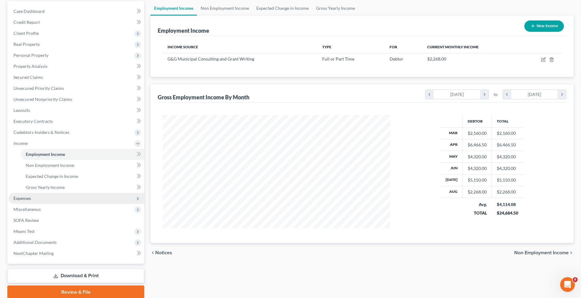
click at [45, 197] on span "Expenses" at bounding box center [77, 198] width 136 height 11
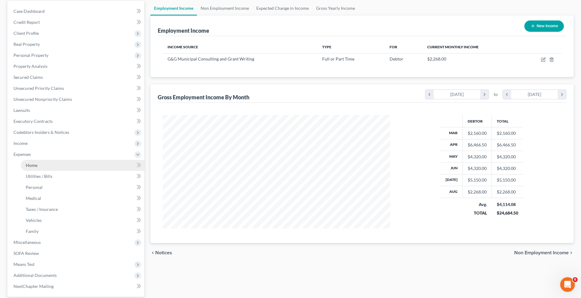
click at [45, 168] on link "Home" at bounding box center [82, 165] width 123 height 11
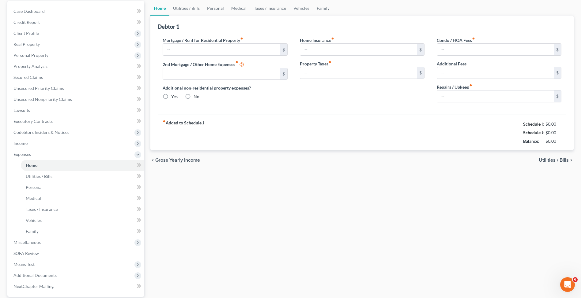
scroll to position [56, 0]
type input "1,475.00"
type input "0.00"
radio input "true"
type input "0.00"
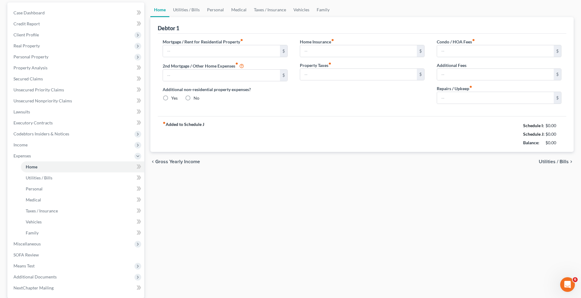
type input "0.00"
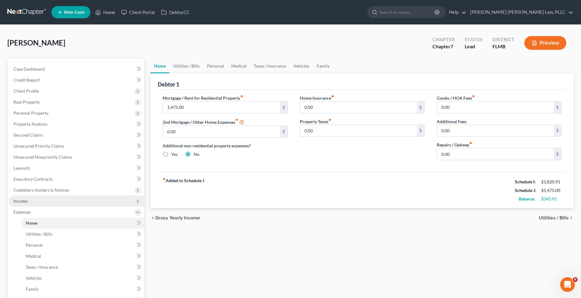
click at [50, 201] on span "Income" at bounding box center [77, 201] width 136 height 11
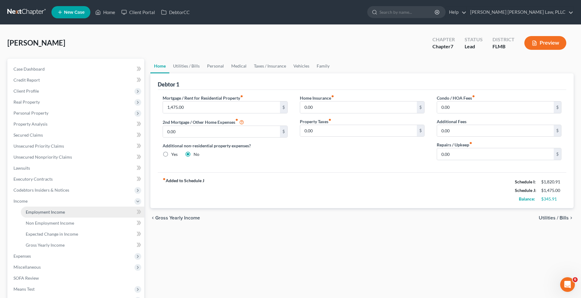
click at [107, 214] on link "Employment Income" at bounding box center [82, 212] width 123 height 11
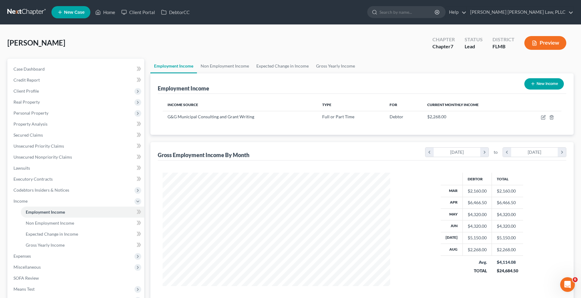
click at [33, 13] on link at bounding box center [26, 12] width 39 height 11
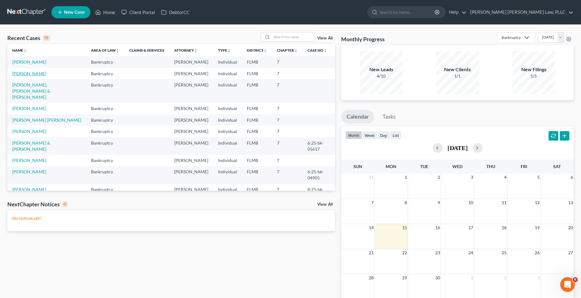
click at [26, 75] on link "[PERSON_NAME]" at bounding box center [29, 73] width 34 height 5
